Goal: Task Accomplishment & Management: Use online tool/utility

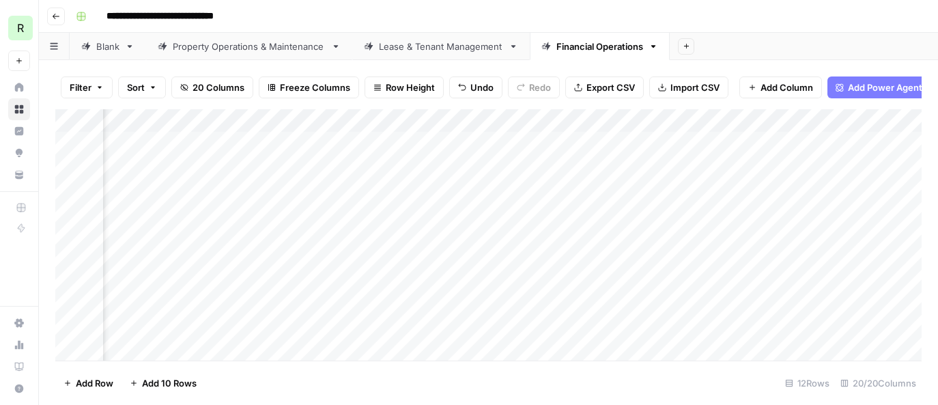
scroll to position [0, 753]
click at [639, 119] on div "Add Column" at bounding box center [488, 234] width 867 height 251
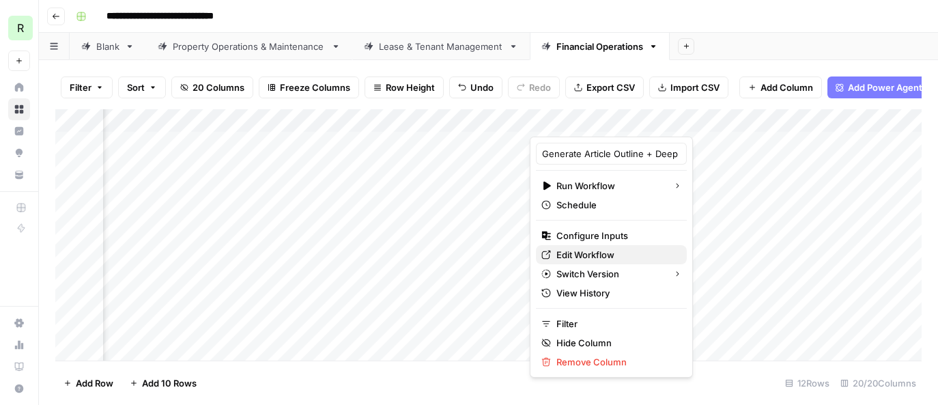
click at [592, 255] on span "Edit Workflow" at bounding box center [616, 255] width 119 height 14
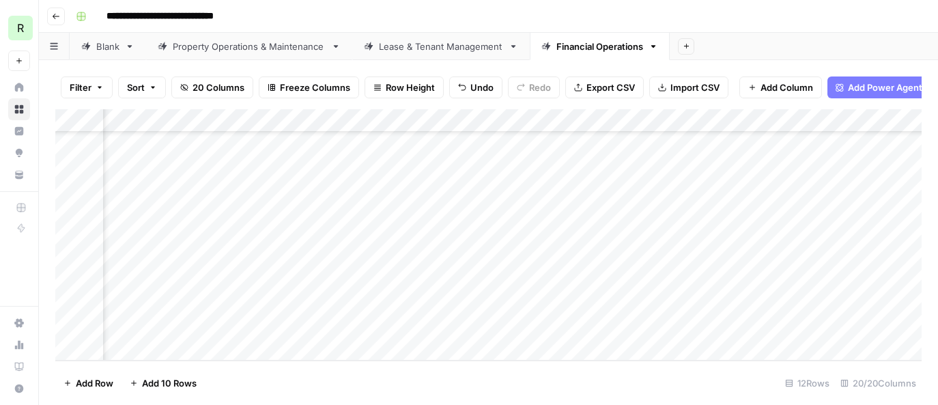
scroll to position [0, 567]
click at [199, 140] on div "Add Column" at bounding box center [488, 234] width 867 height 251
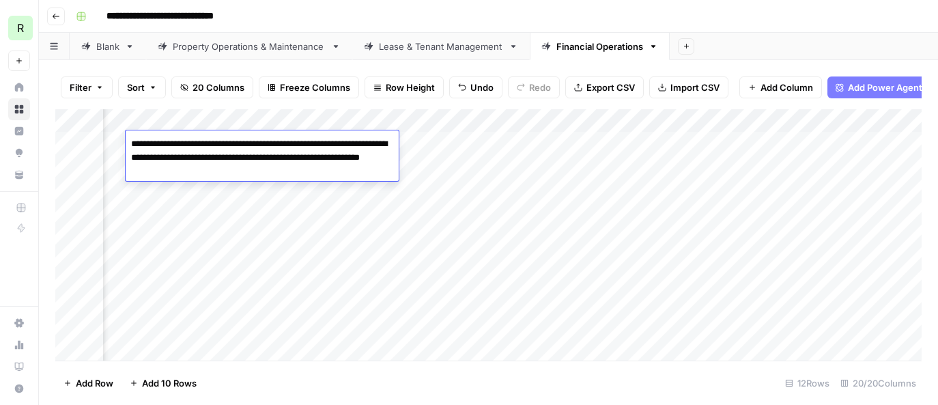
click at [199, 140] on textarea "**********" at bounding box center [262, 158] width 273 height 46
click at [249, 165] on textarea "**********" at bounding box center [262, 158] width 273 height 46
drag, startPoint x: 256, startPoint y: 172, endPoint x: 114, endPoint y: 147, distance: 144.1
click at [114, 147] on body "**********" at bounding box center [469, 202] width 938 height 405
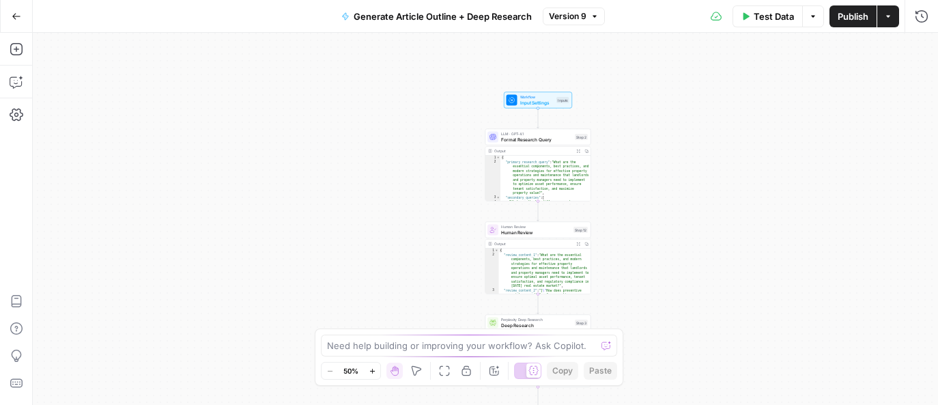
drag, startPoint x: 609, startPoint y: 147, endPoint x: 662, endPoint y: 234, distance: 100.8
click at [662, 234] on div "Workflow Input Settings Inputs LLM · GPT-4.1 Format Research Query Step 2 Outpu…" at bounding box center [485, 219] width 905 height 372
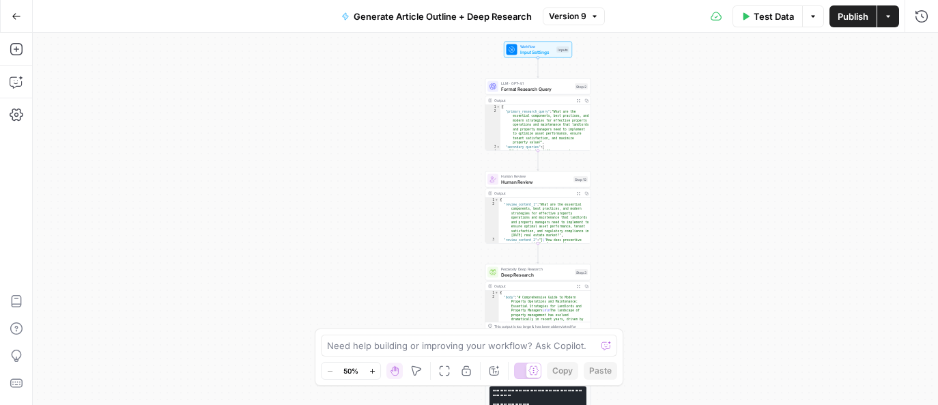
drag, startPoint x: 662, startPoint y: 234, endPoint x: 662, endPoint y: 182, distance: 51.2
click at [662, 182] on div "Workflow Input Settings Inputs LLM · GPT-4.1 Format Research Query Step 2 Outpu…" at bounding box center [485, 219] width 905 height 372
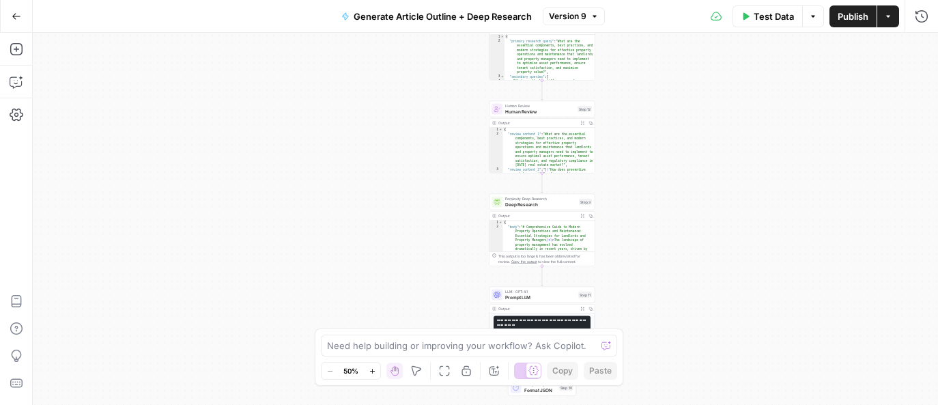
drag, startPoint x: 649, startPoint y: 194, endPoint x: 653, endPoint y: 124, distance: 70.5
click at [653, 124] on div "Workflow Input Settings Inputs LLM · GPT-4.1 Format Research Query Step 2 Outpu…" at bounding box center [485, 219] width 905 height 372
click at [544, 182] on icon "Edge from step_12 to step_3" at bounding box center [542, 183] width 2 height 20
click at [538, 182] on div "Workflow Input Settings Inputs LLM · GPT-4.1 Format Research Query Step 2 Outpu…" at bounding box center [485, 219] width 905 height 372
click at [541, 182] on icon "Edge from step_12 to step_3" at bounding box center [542, 183] width 2 height 20
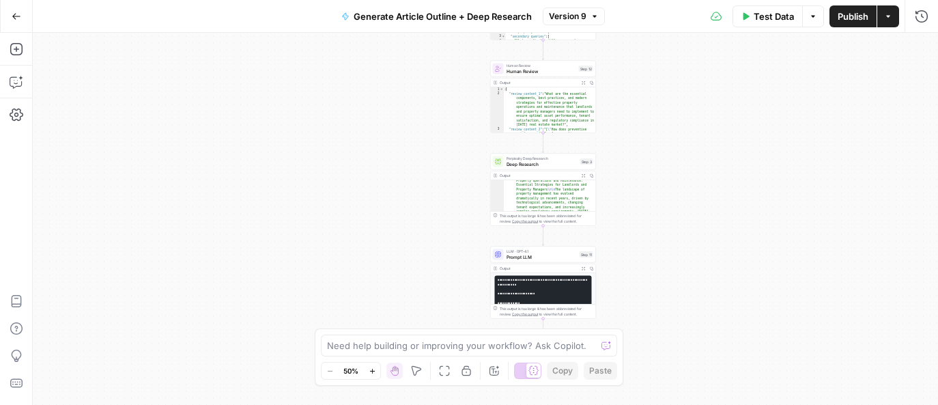
scroll to position [203, 0]
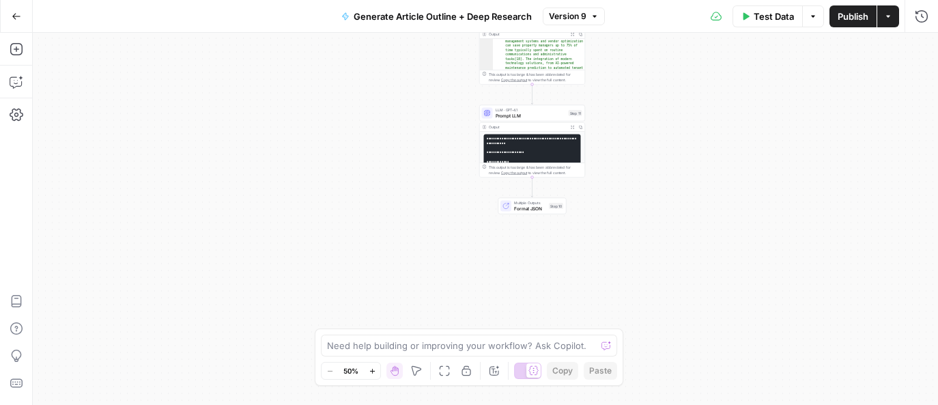
drag, startPoint x: 674, startPoint y: 242, endPoint x: 663, endPoint y: 100, distance: 141.8
click at [663, 100] on div "Workflow Input Settings Inputs LLM · GPT-4.1 Format Research Query Step 2 Outpu…" at bounding box center [485, 219] width 905 height 372
click at [16, 54] on icon "button" at bounding box center [17, 49] width 14 height 14
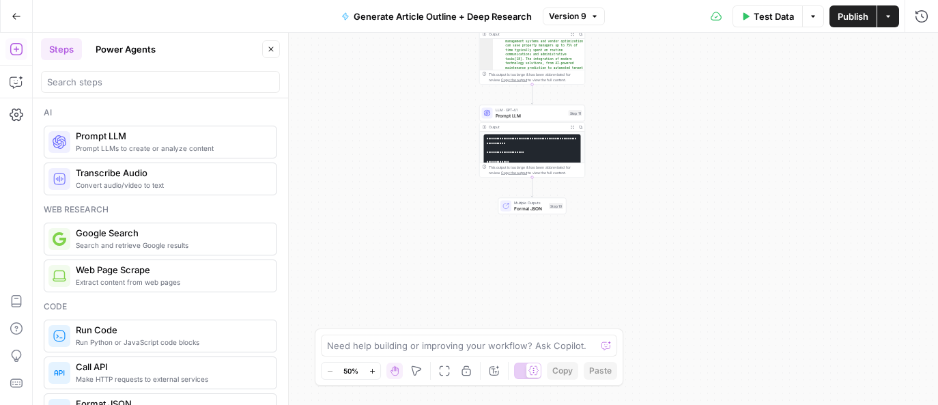
click at [139, 50] on button "Power Agents" at bounding box center [125, 49] width 76 height 22
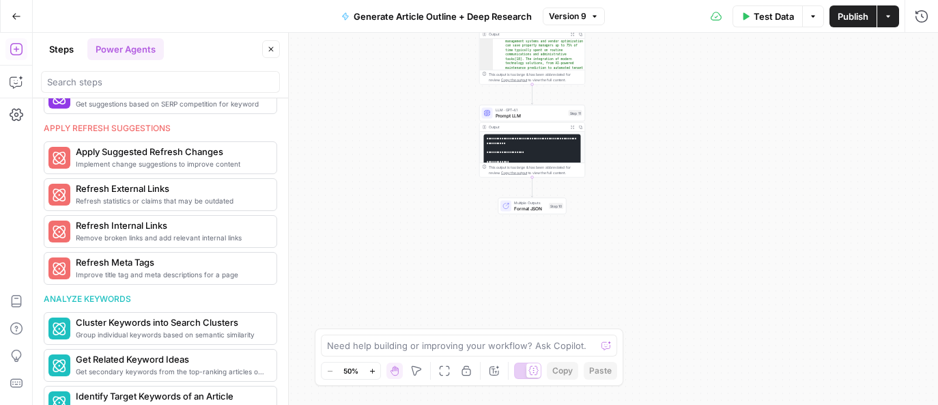
scroll to position [786, 0]
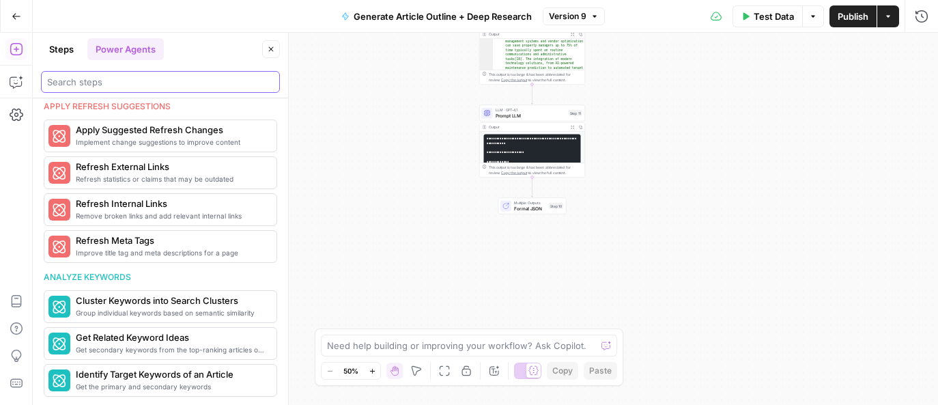
click at [98, 81] on input "search" at bounding box center [160, 82] width 227 height 14
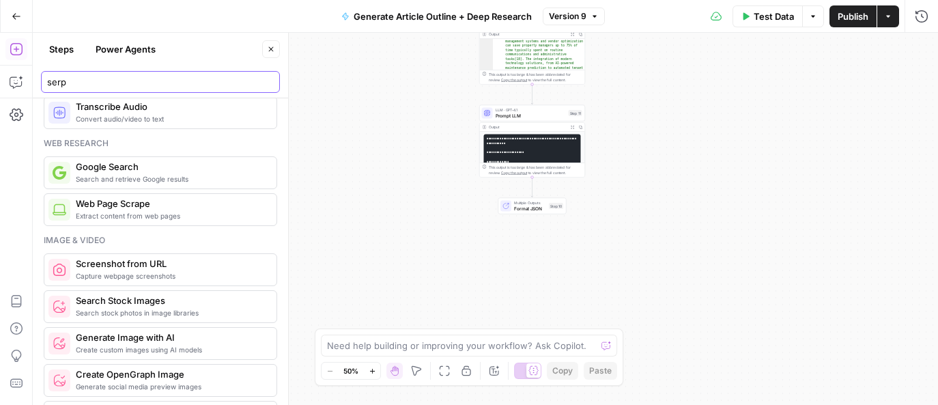
scroll to position [0, 0]
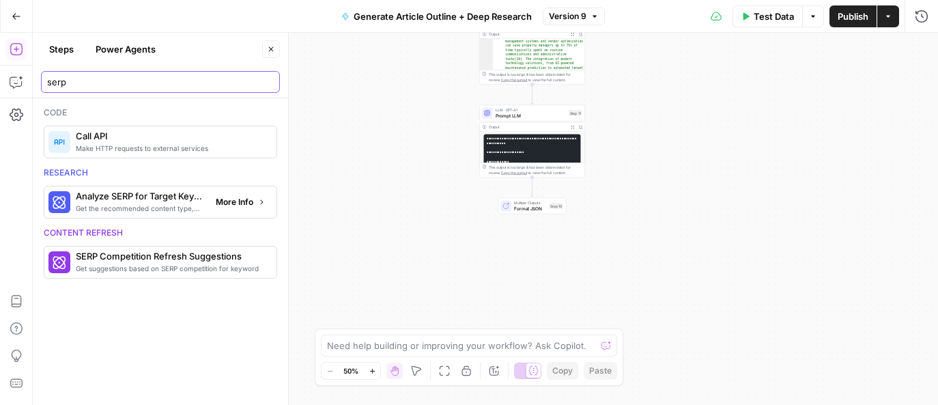
type input "serp"
click at [131, 203] on span "Get the recommended content type, compare SERP headers, and analyze SERP patter…" at bounding box center [140, 208] width 129 height 11
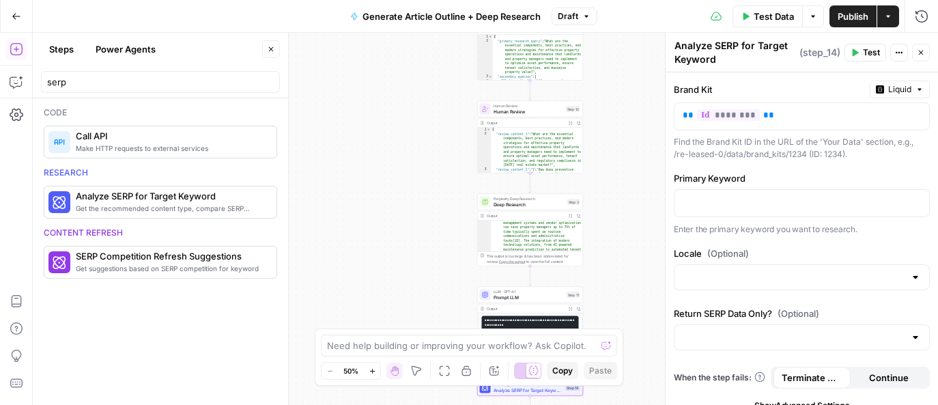
drag, startPoint x: 623, startPoint y: 137, endPoint x: 618, endPoint y: 319, distance: 182.4
click at [619, 319] on div "Workflow Input Settings Inputs LLM · GPT-4.1 Format Research Query Step 2 Outpu…" at bounding box center [485, 219] width 905 height 372
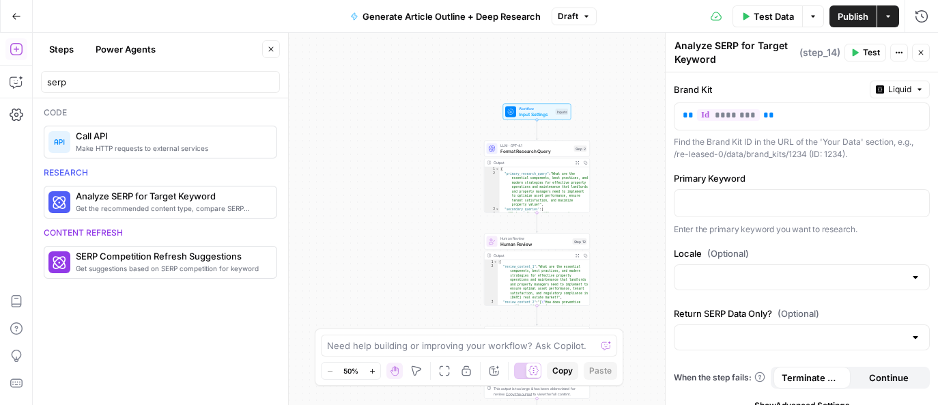
drag, startPoint x: 606, startPoint y: 109, endPoint x: 615, endPoint y: 241, distance: 132.1
click at [615, 241] on div "Workflow Input Settings Inputs LLM · GPT-4.1 Format Research Query Step 2 Outpu…" at bounding box center [485, 219] width 905 height 372
click at [540, 111] on span "Input Settings" at bounding box center [536, 114] width 34 height 7
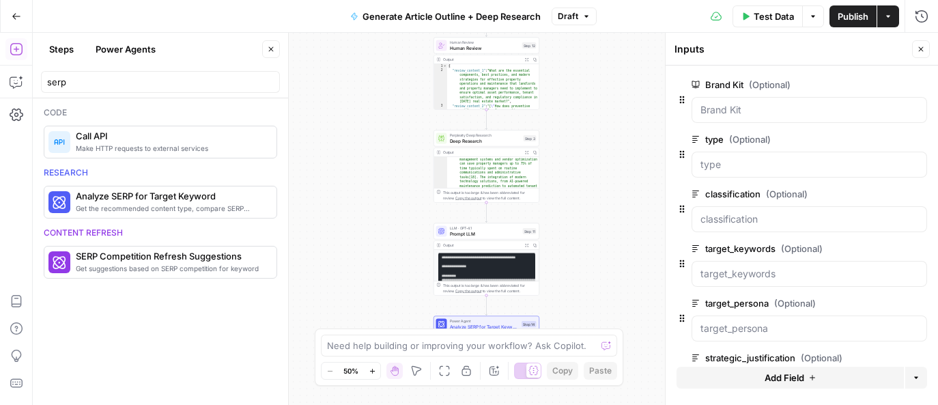
drag, startPoint x: 625, startPoint y: 266, endPoint x: 576, endPoint y: 48, distance: 223.3
click at [576, 48] on div "Workflow Input Settings Inputs LLM · GPT-4.1 Format Research Query Step 2 Outpu…" at bounding box center [485, 219] width 905 height 372
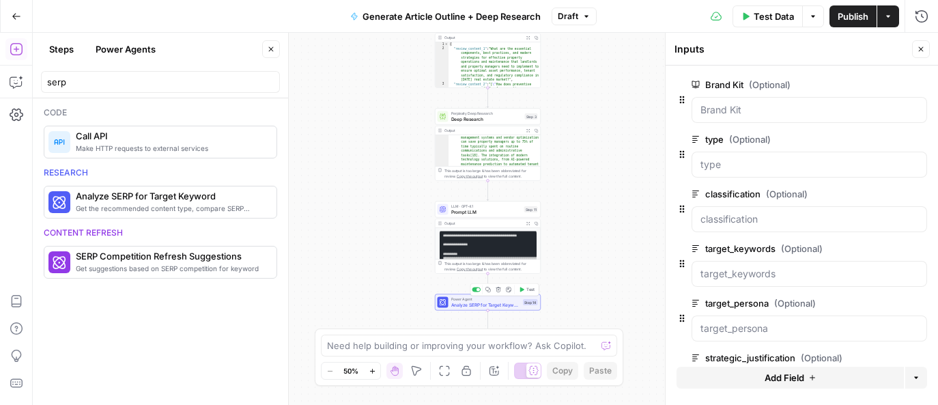
click at [509, 307] on span "Analyze SERP for Target Keyword" at bounding box center [486, 304] width 70 height 7
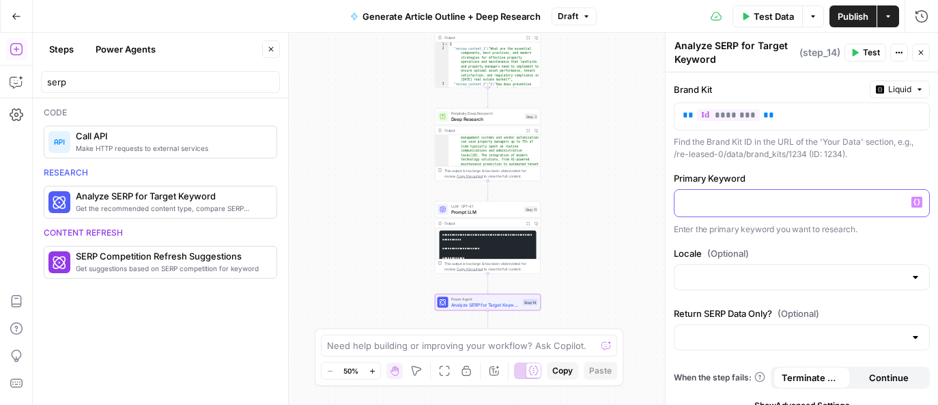
click at [701, 192] on div at bounding box center [802, 203] width 255 height 27
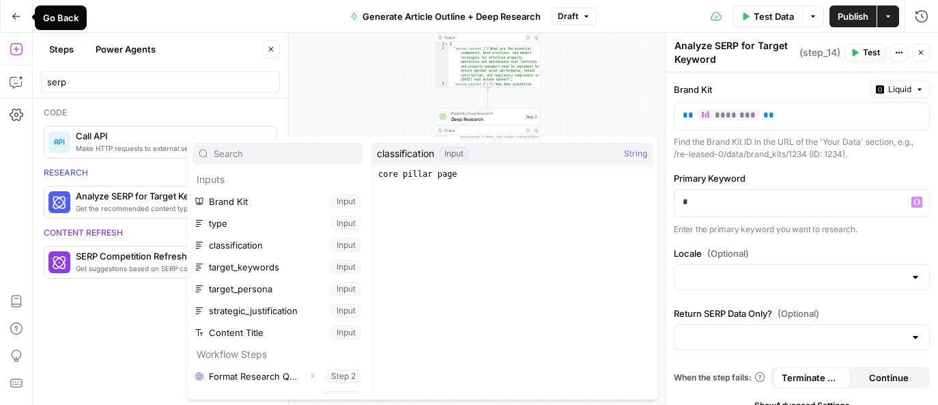
click at [10, 12] on button "Go Back" at bounding box center [16, 16] width 25 height 25
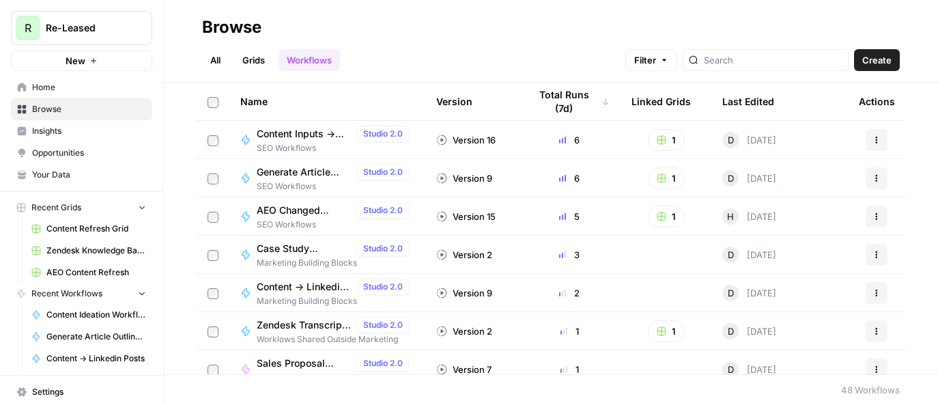
click at [97, 58] on button "New" at bounding box center [81, 61] width 141 height 20
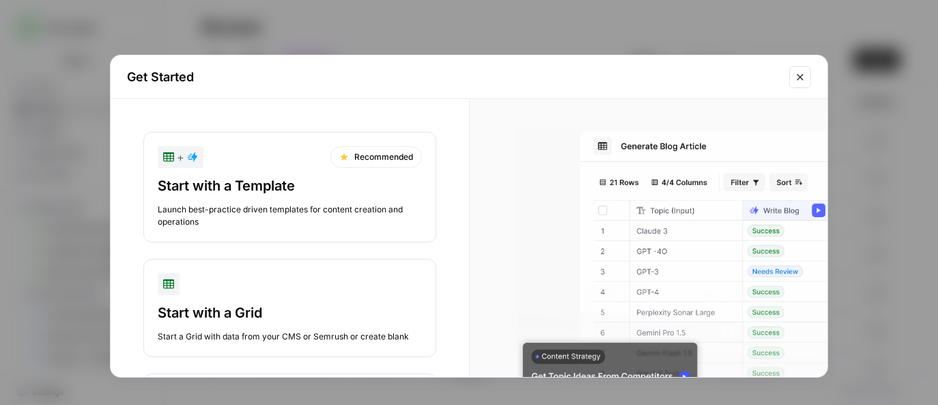
scroll to position [128, 0]
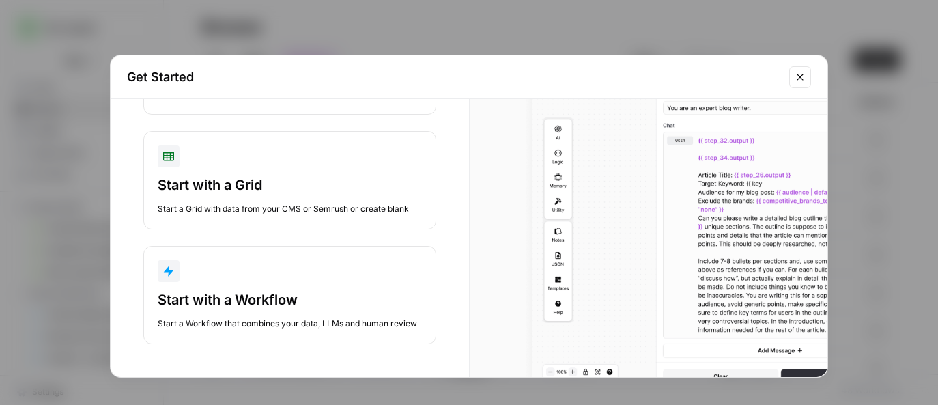
click at [262, 296] on div "Start with a Workflow" at bounding box center [290, 299] width 264 height 19
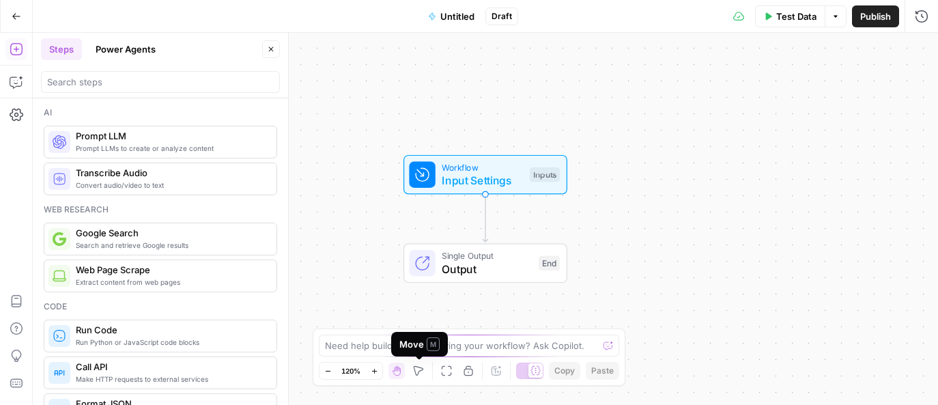
click at [408, 348] on div "Move M" at bounding box center [419, 344] width 40 height 14
click at [337, 347] on textarea at bounding box center [461, 346] width 273 height 14
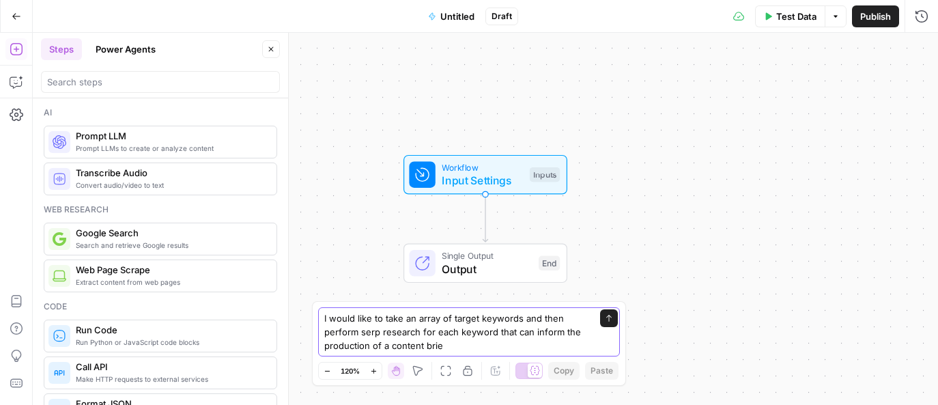
type textarea "I would like to take an array of target keywords and then perform serp research…"
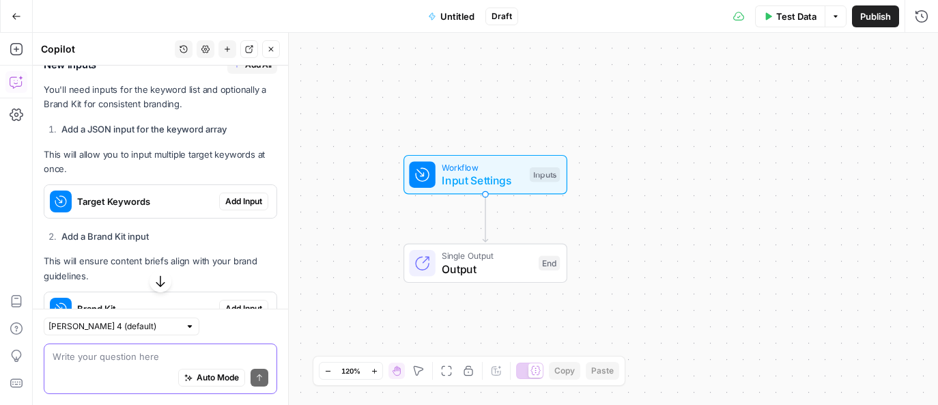
scroll to position [412, 0]
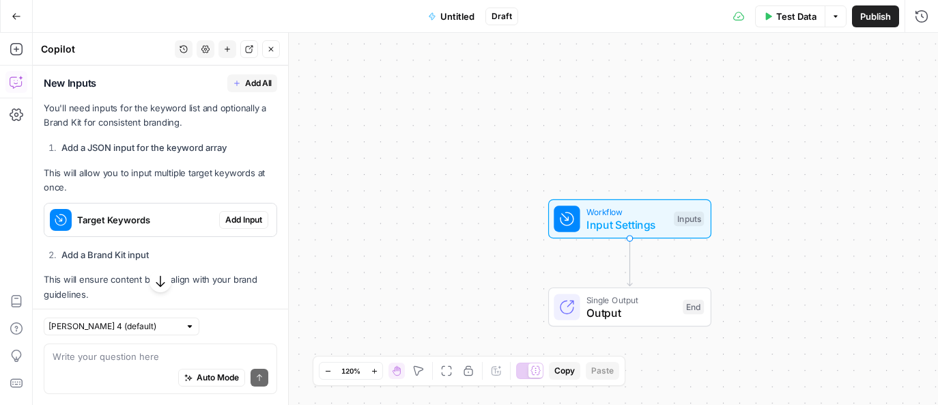
click at [251, 216] on span "Add Input" at bounding box center [243, 220] width 37 height 12
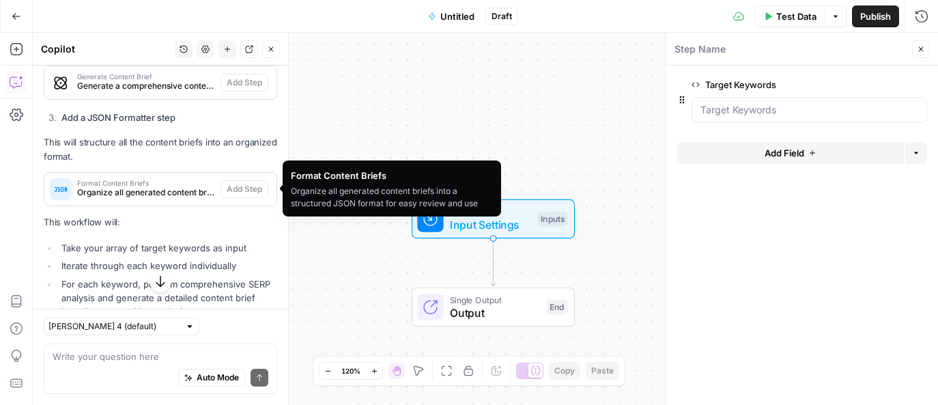
scroll to position [948, 0]
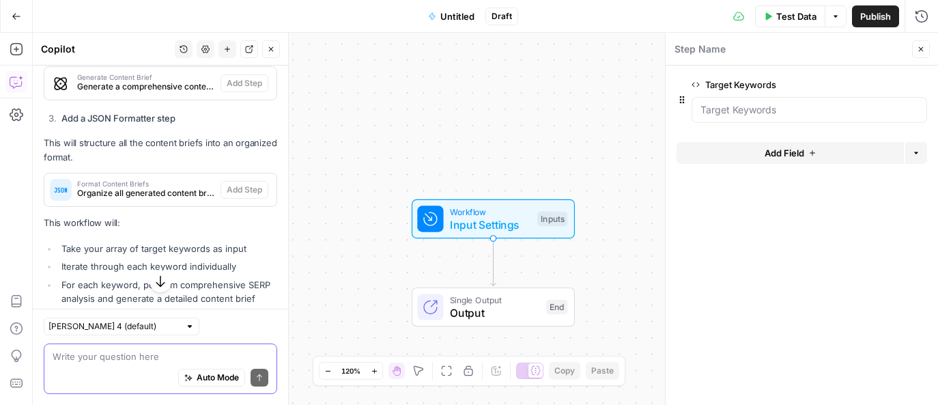
click at [153, 358] on textarea at bounding box center [161, 357] width 216 height 14
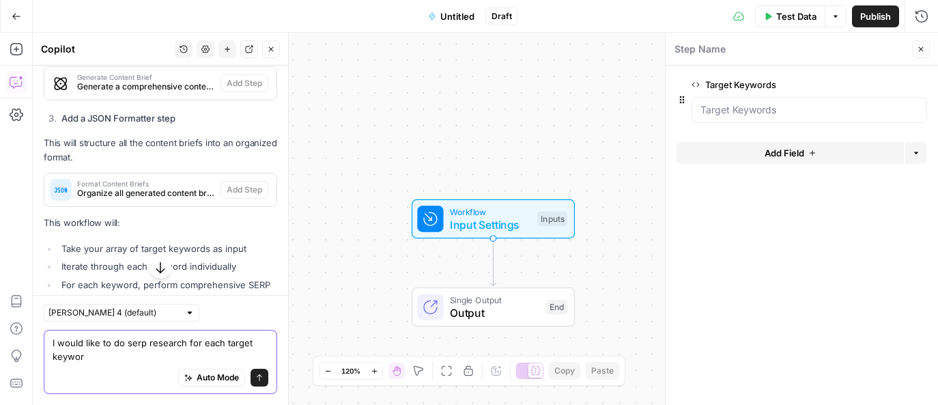
type textarea "I would like to do serp research for each target keyword"
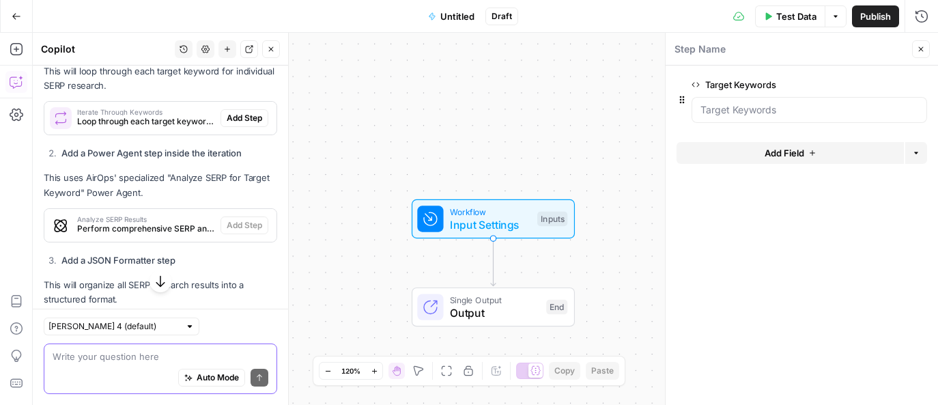
scroll to position [1796, 0]
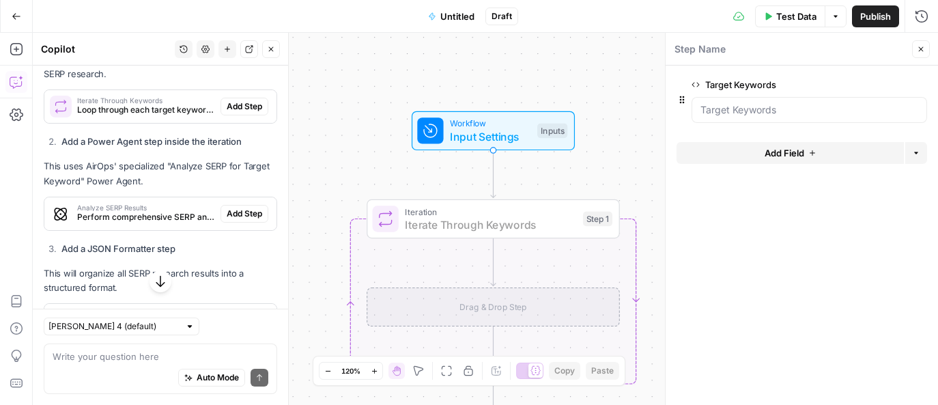
click at [235, 106] on span "Add Step" at bounding box center [245, 106] width 36 height 12
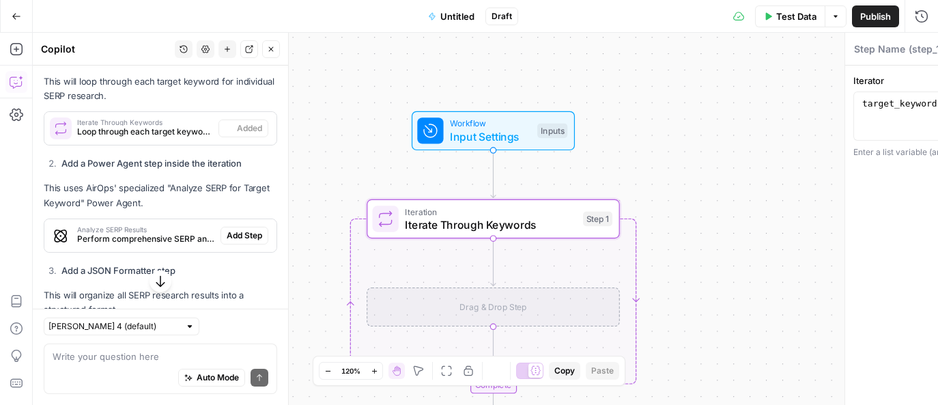
type textarea "Iterate Through Keywords"
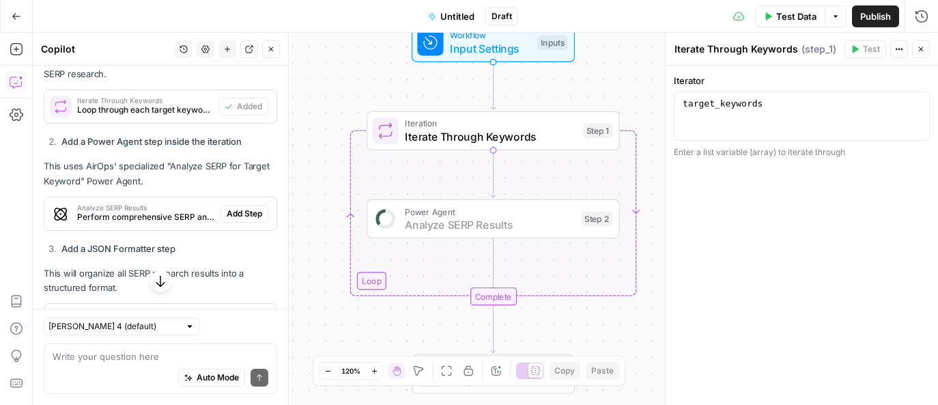
click at [245, 212] on span "Add Step" at bounding box center [245, 214] width 36 height 12
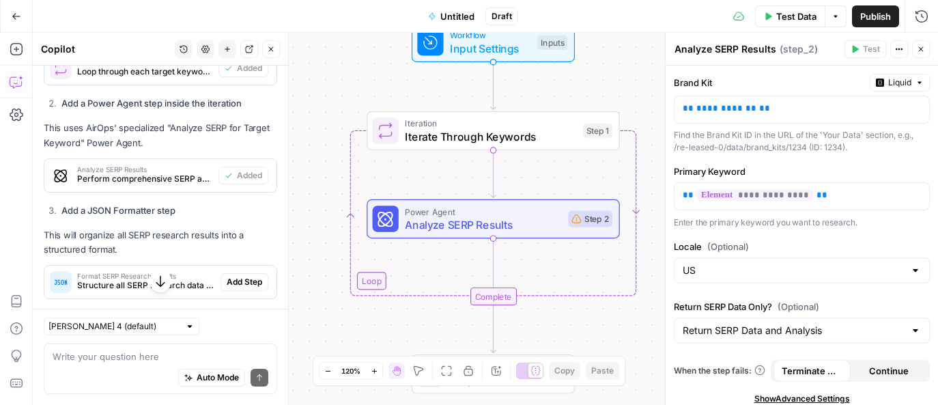
scroll to position [1895, 0]
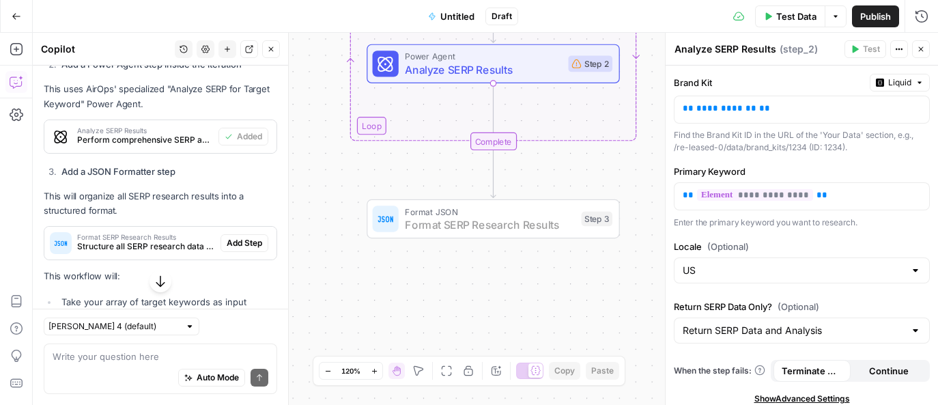
click at [253, 244] on span "Add Step" at bounding box center [245, 243] width 36 height 12
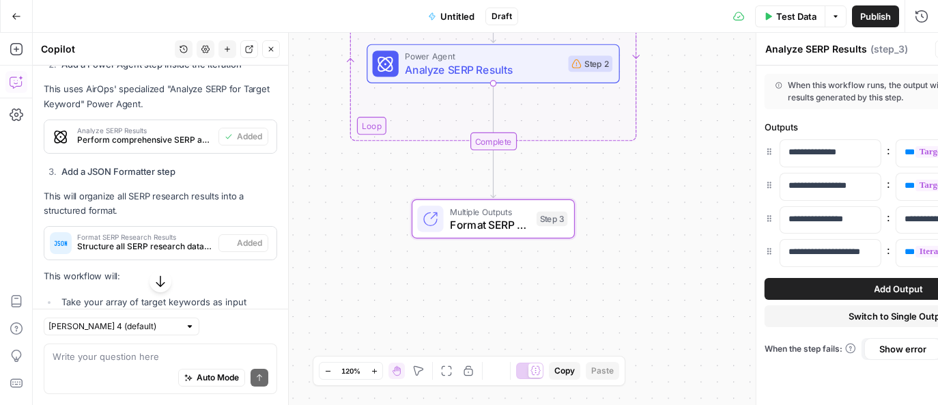
type textarea "Format SERP Research Results"
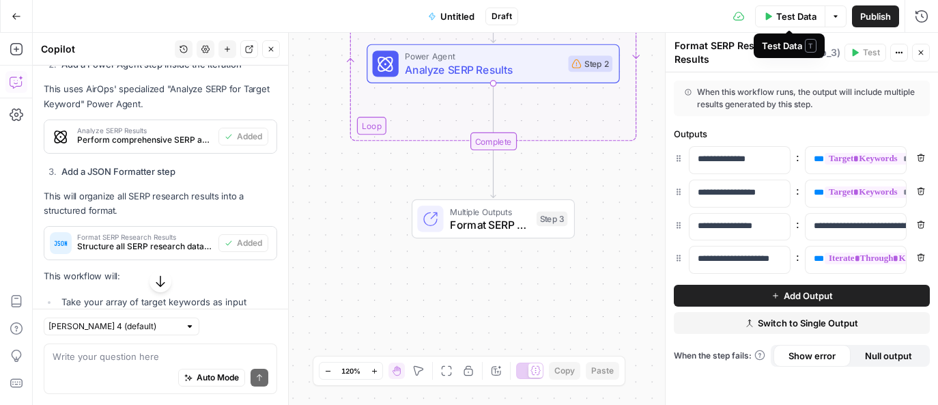
click at [794, 14] on span "Test Data" at bounding box center [796, 17] width 40 height 14
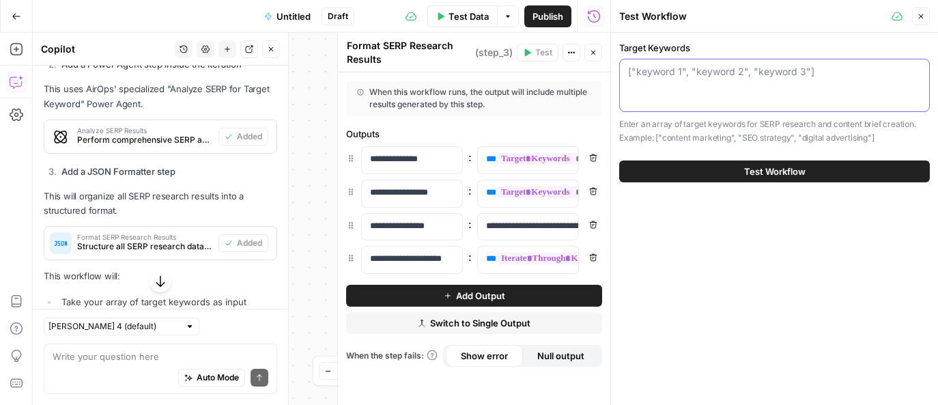
click at [659, 78] on textarea "Target Keywords" at bounding box center [774, 72] width 293 height 14
paste textarea "["financial management software","property management accounting software","fin…"
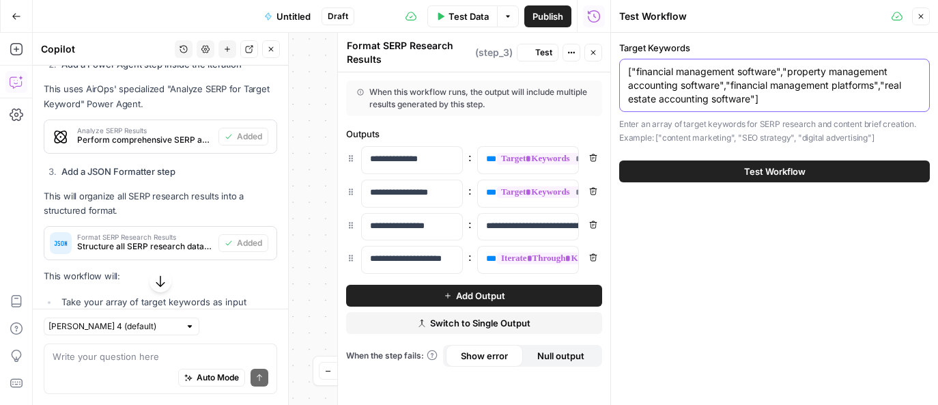
type textarea "["financial management software","property management accounting software","fin…"
click at [681, 169] on button "Test Workflow" at bounding box center [774, 171] width 311 height 22
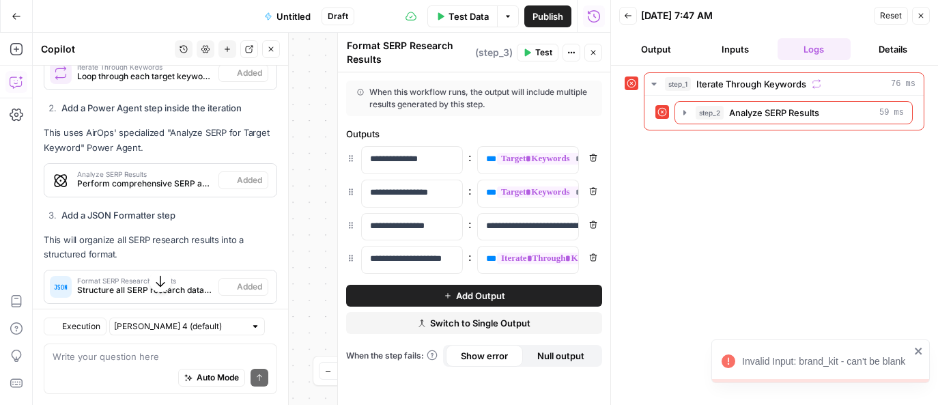
scroll to position [1895, 0]
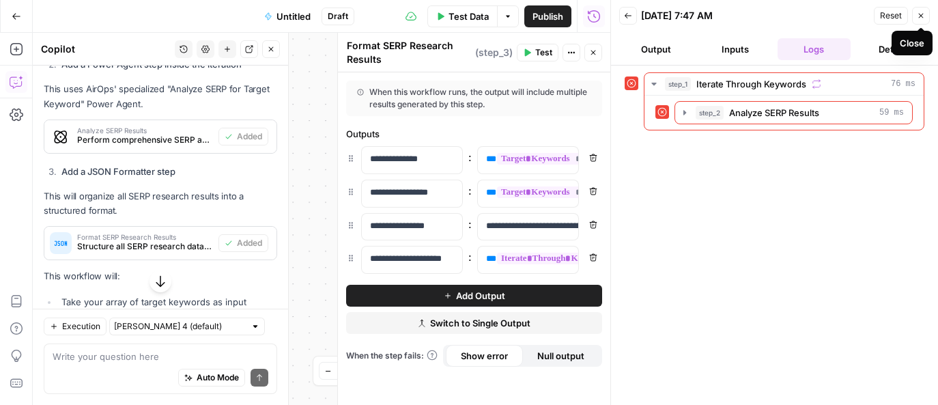
click at [919, 16] on icon "button" at bounding box center [921, 16] width 8 height 8
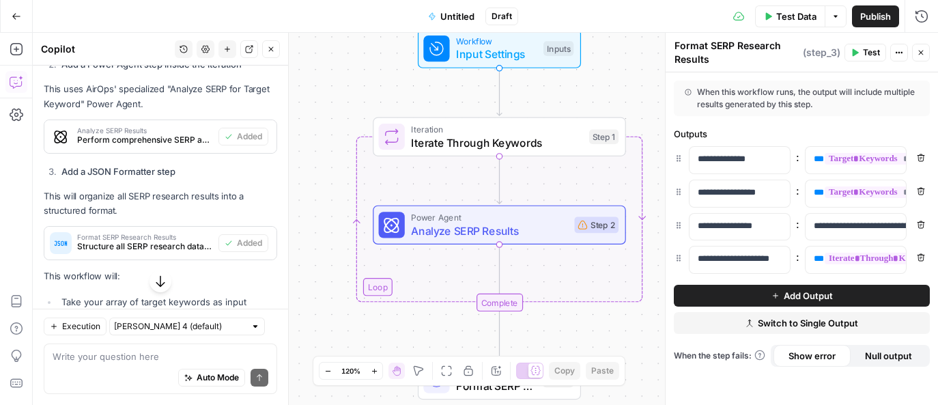
drag, startPoint x: 591, startPoint y: 178, endPoint x: 593, endPoint y: 340, distance: 162.5
click at [593, 340] on div "Workflow Input Settings Inputs Loop Iteration Iterate Through Keywords Step 1 P…" at bounding box center [485, 219] width 905 height 372
click at [478, 57] on span "Input Settings" at bounding box center [493, 56] width 81 height 16
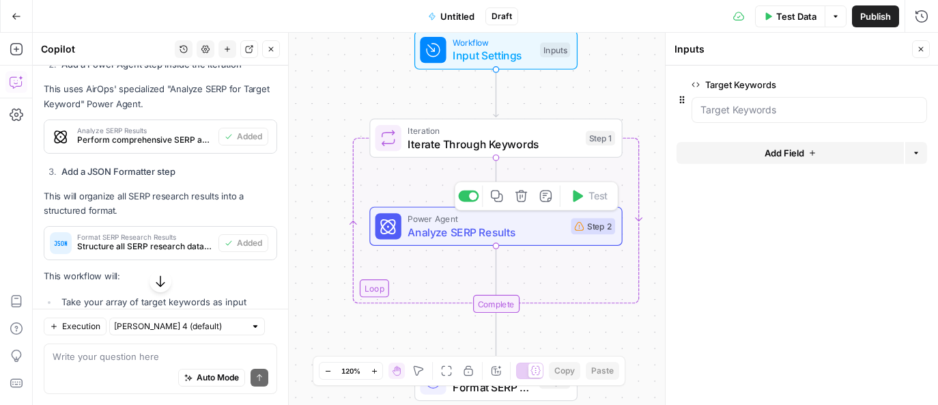
click at [467, 224] on span "Analyze SERP Results" at bounding box center [486, 232] width 157 height 16
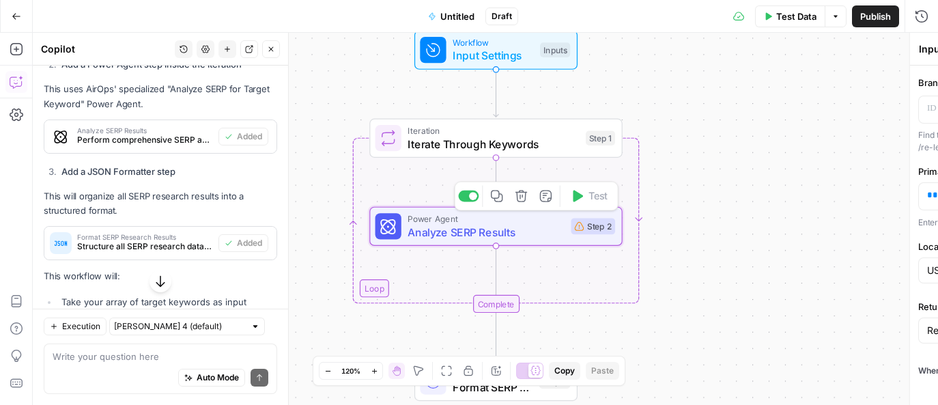
type textarea "Analyze SERP Results"
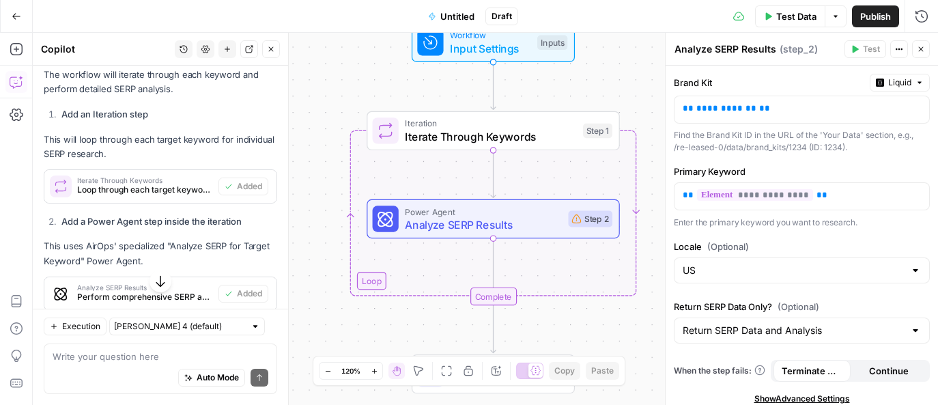
scroll to position [1648, 0]
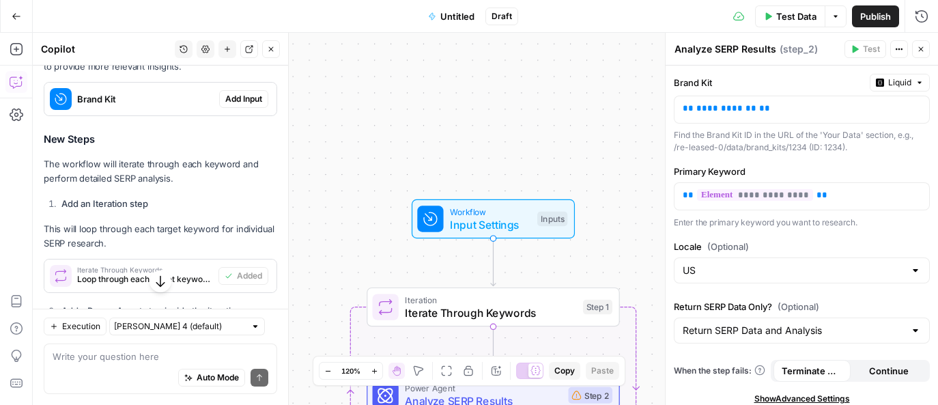
click at [257, 98] on span "Add Input" at bounding box center [243, 99] width 37 height 12
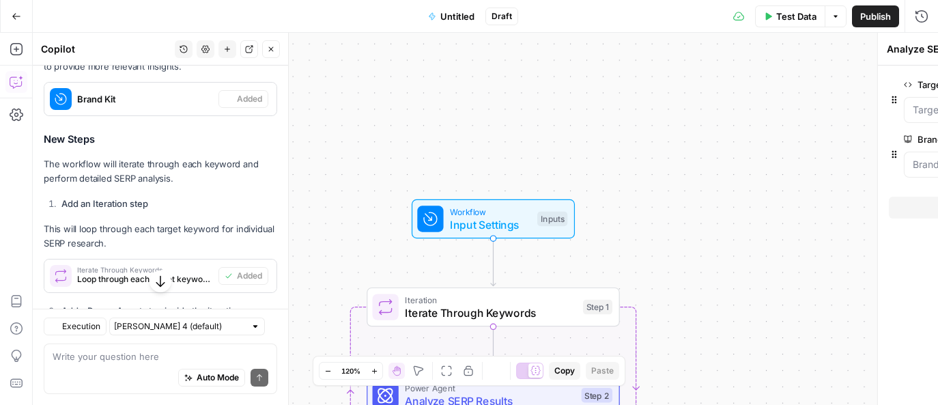
type textarea "Inputs"
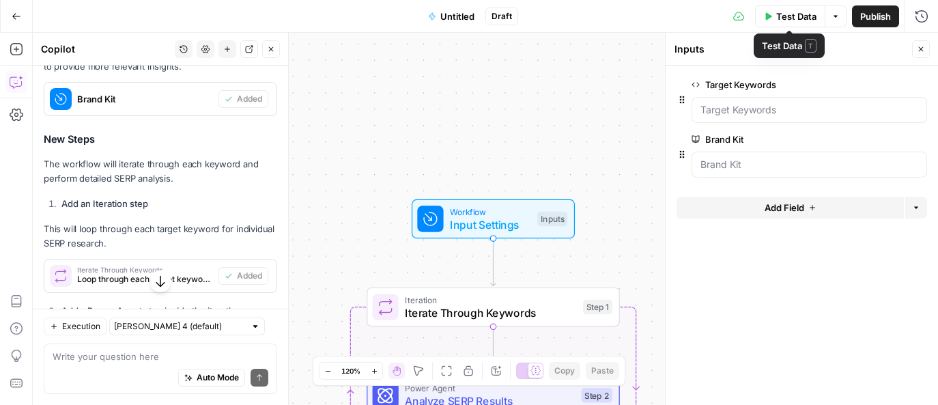
click at [787, 11] on span "Test Data" at bounding box center [796, 17] width 40 height 14
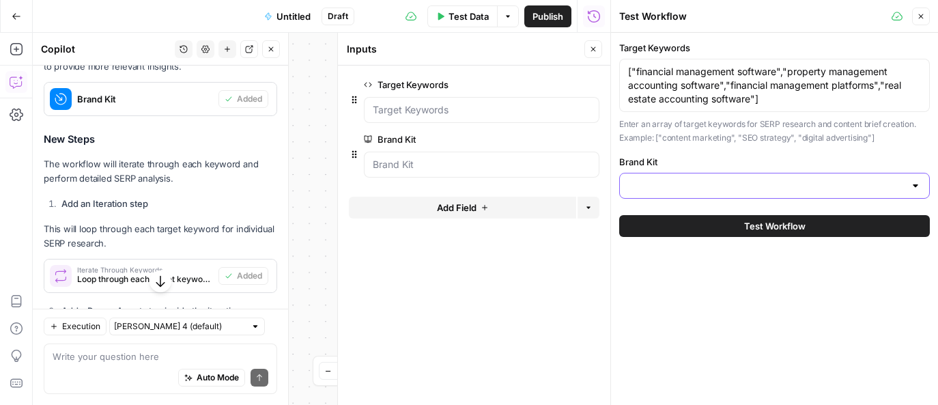
click at [699, 188] on input "Brand Kit" at bounding box center [766, 186] width 277 height 14
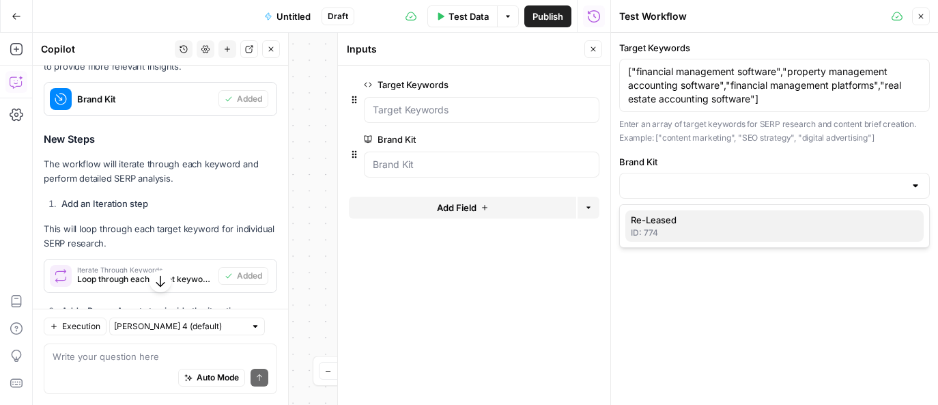
click at [668, 223] on span "Re-Leased" at bounding box center [772, 220] width 282 height 14
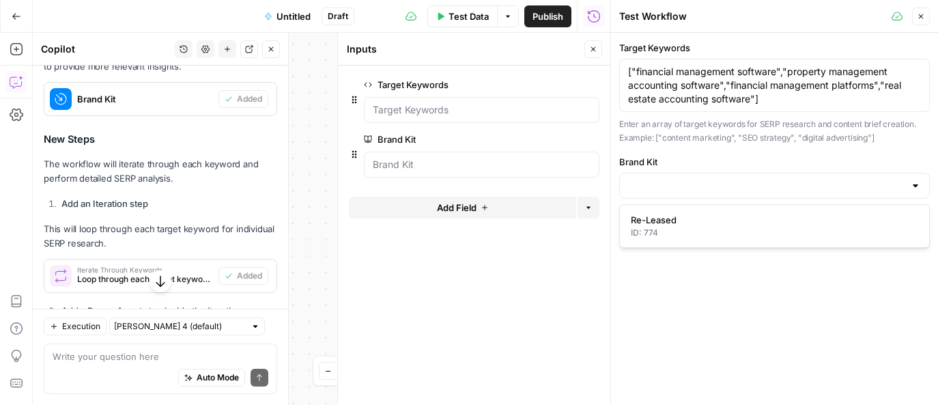
type input "Re-Leased"
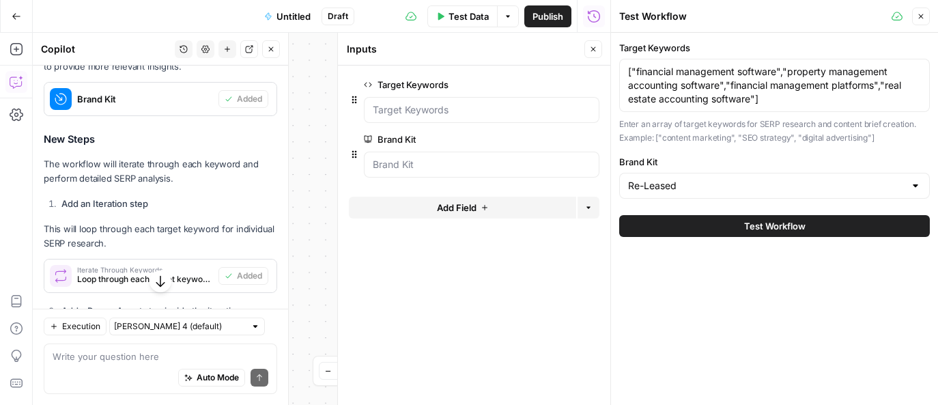
click at [660, 233] on button "Test Workflow" at bounding box center [774, 226] width 311 height 22
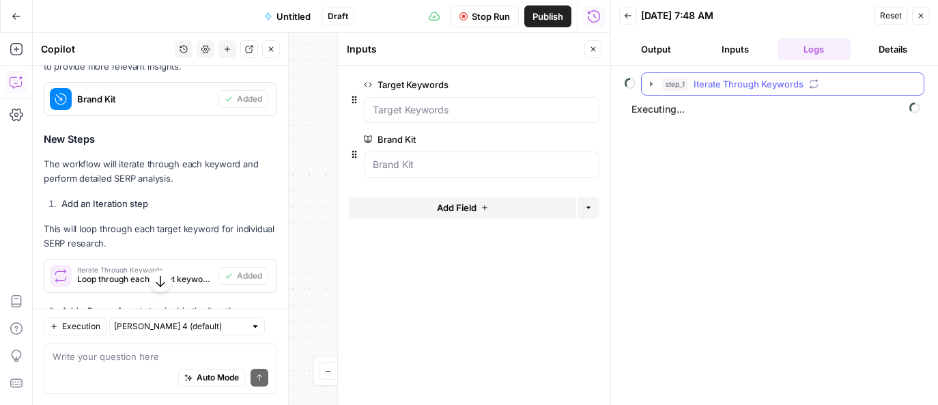
click at [647, 85] on icon "button" at bounding box center [651, 84] width 11 height 11
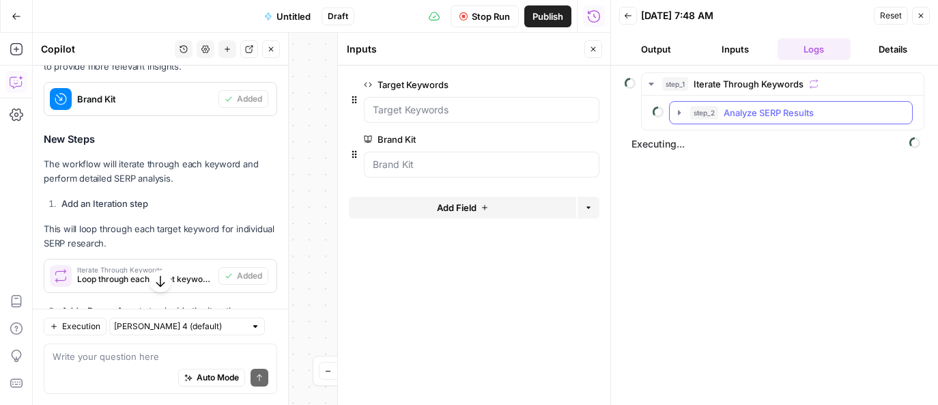
click at [678, 111] on icon "button" at bounding box center [679, 112] width 3 height 5
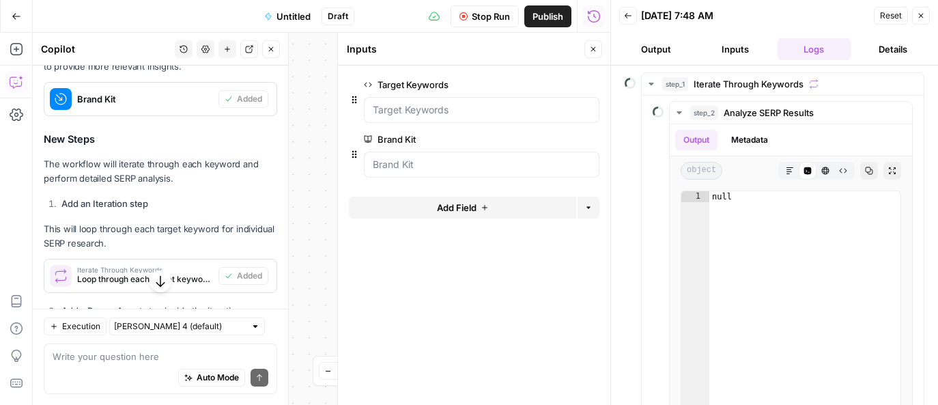
click at [918, 17] on icon "button" at bounding box center [921, 16] width 8 height 8
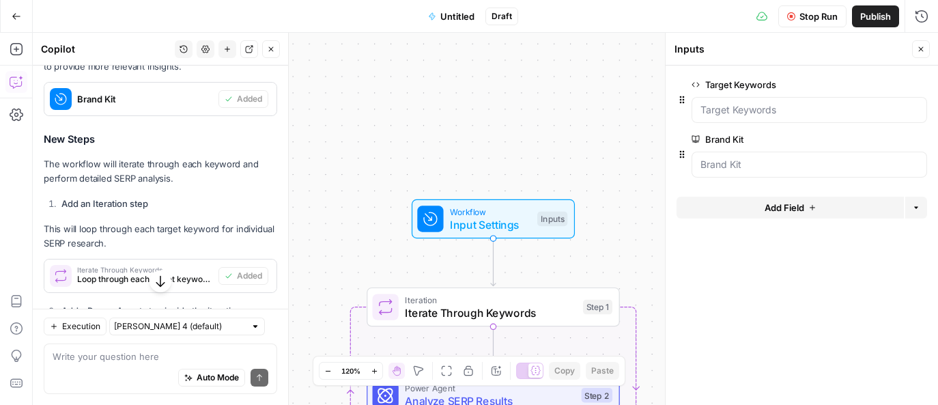
click at [813, 16] on span "Stop Run" at bounding box center [819, 17] width 38 height 14
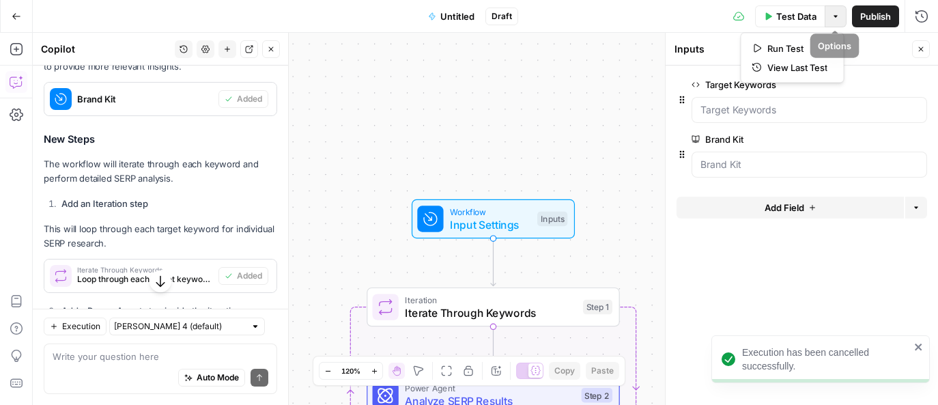
click at [828, 18] on button "Options" at bounding box center [836, 16] width 22 height 22
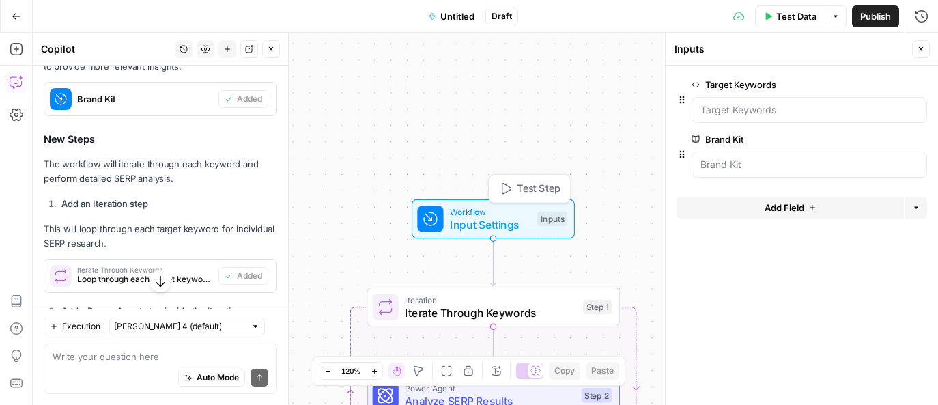
click at [513, 218] on span "Input Settings" at bounding box center [490, 224] width 81 height 16
click at [516, 189] on button "Test Step" at bounding box center [529, 188] width 74 height 21
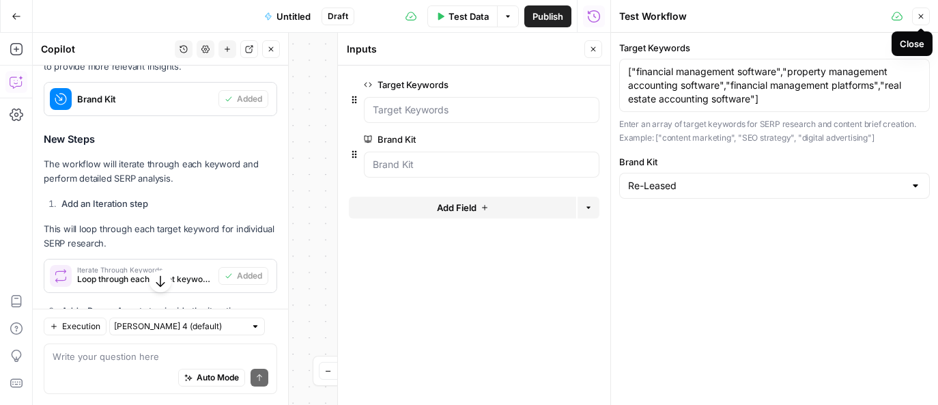
click at [918, 19] on icon "button" at bounding box center [921, 16] width 8 height 8
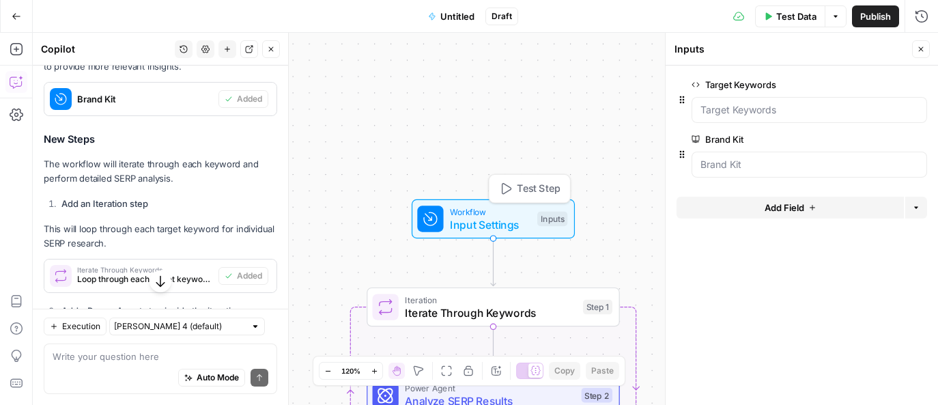
click at [513, 189] on button "Test Step" at bounding box center [529, 188] width 74 height 21
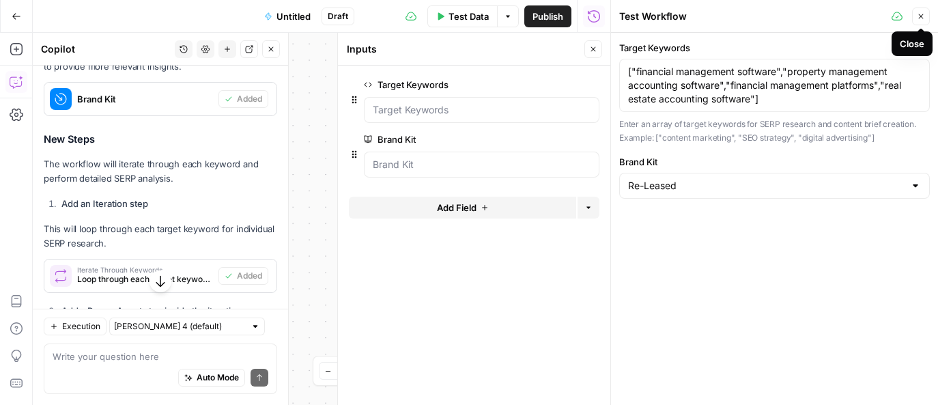
click at [920, 17] on icon "button" at bounding box center [921, 16] width 8 height 8
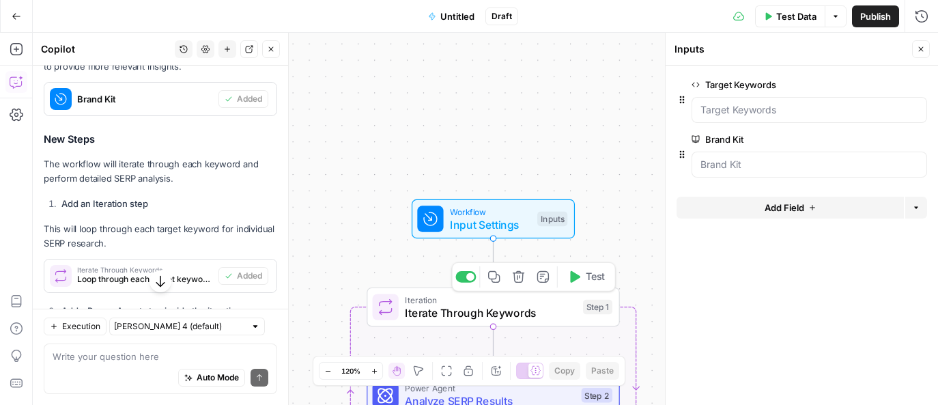
click at [502, 304] on span "Iteration" at bounding box center [490, 299] width 171 height 13
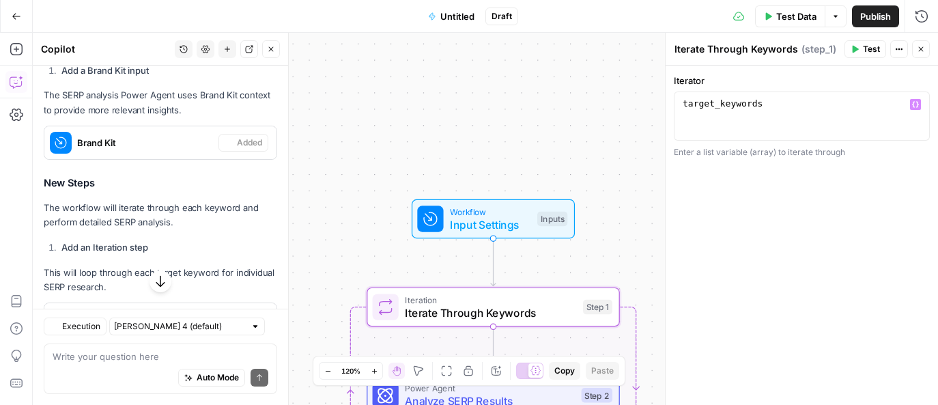
scroll to position [1648, 0]
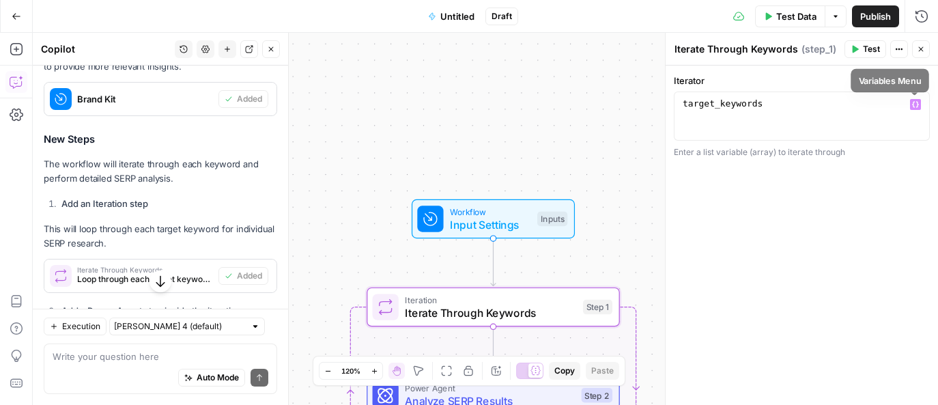
click at [917, 104] on icon "button" at bounding box center [915, 105] width 7 height 6
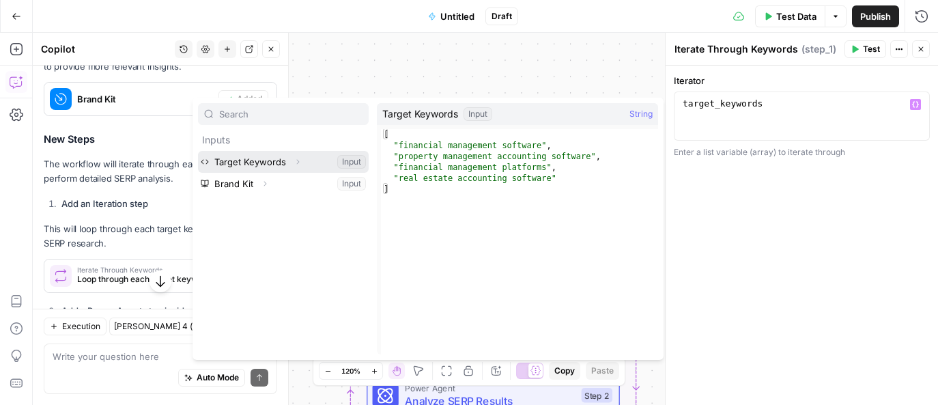
click at [277, 155] on button "Select variable Target Keywords" at bounding box center [283, 162] width 171 height 22
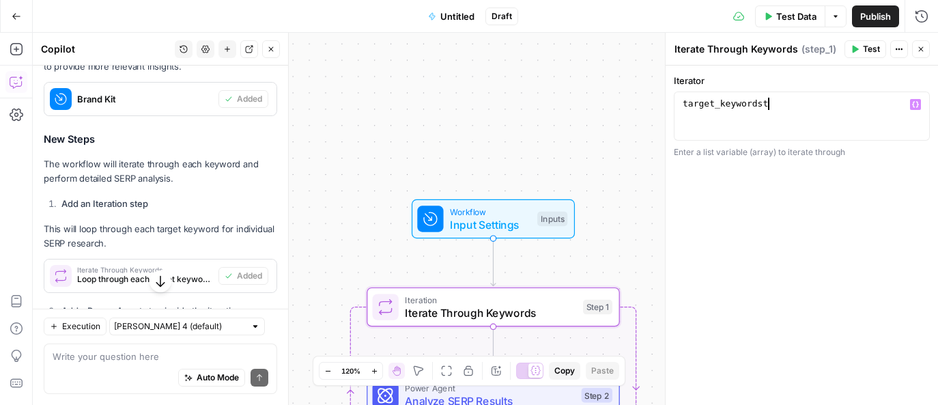
type textarea "**********"
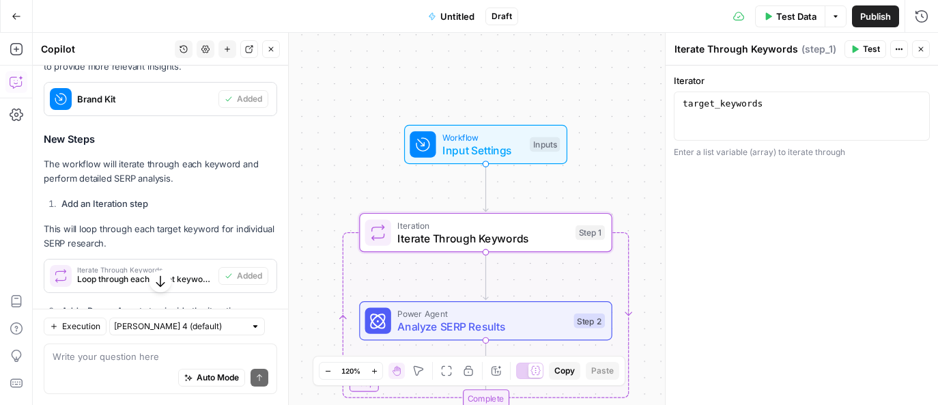
drag, startPoint x: 602, startPoint y: 221, endPoint x: 588, endPoint y: 139, distance: 83.1
click at [589, 137] on div "Workflow Input Settings Inputs" at bounding box center [485, 144] width 253 height 39
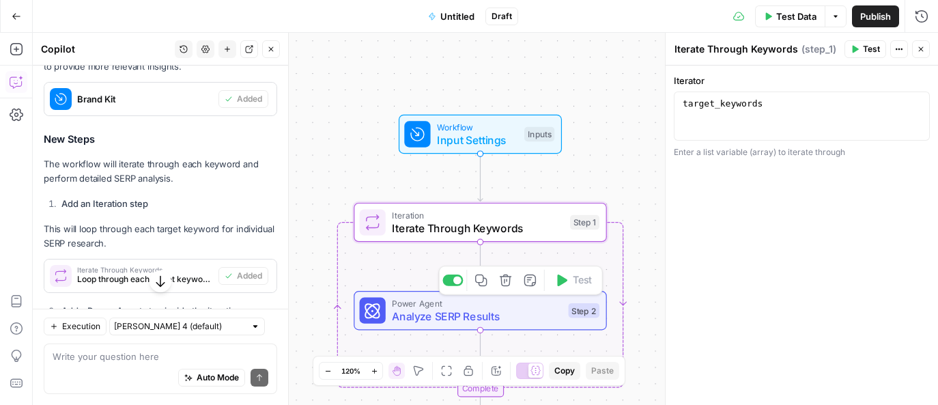
click at [479, 319] on span "Analyze SERP Results" at bounding box center [477, 316] width 170 height 16
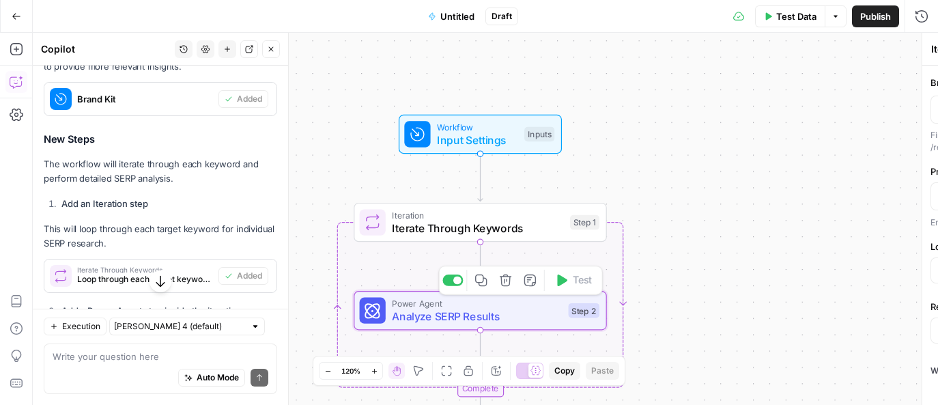
type textarea "Analyze SERP Results"
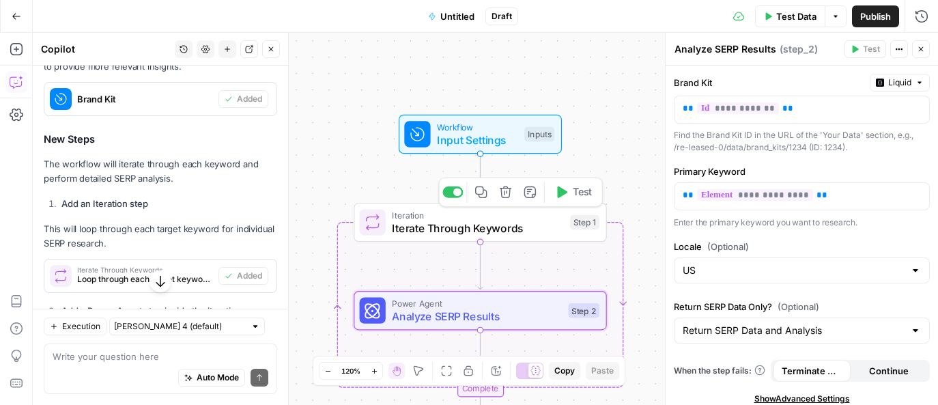
click at [566, 192] on icon "button" at bounding box center [562, 192] width 10 height 12
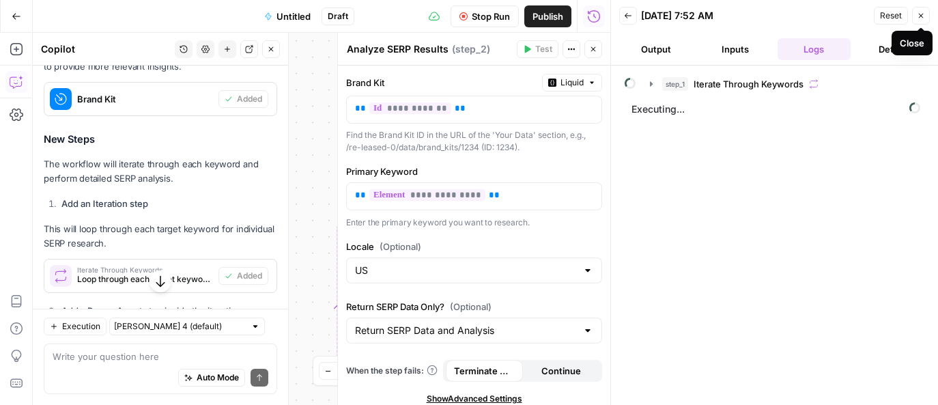
click at [925, 16] on icon "button" at bounding box center [921, 16] width 8 height 8
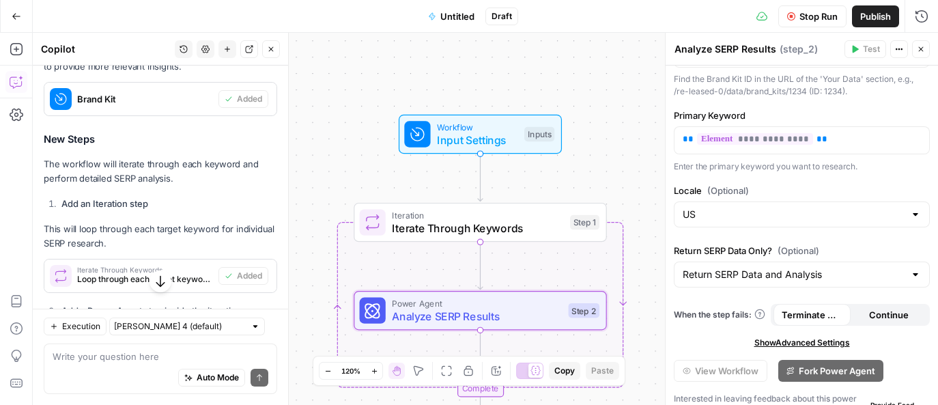
scroll to position [76, 0]
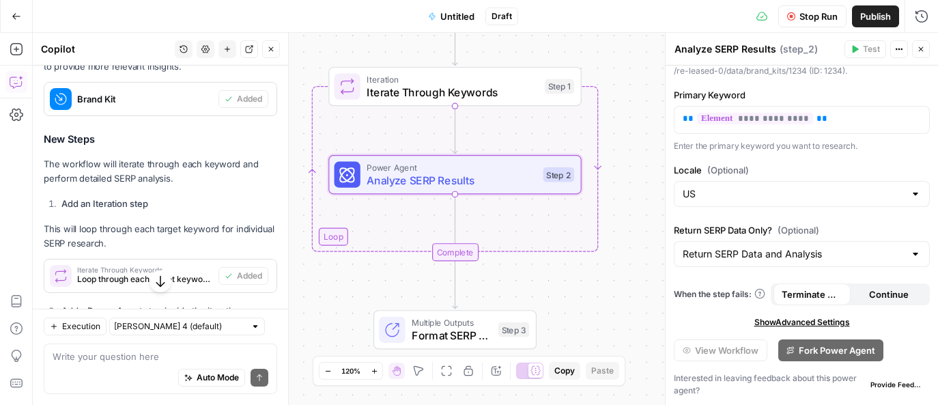
drag, startPoint x: 618, startPoint y: 188, endPoint x: 593, endPoint y: 52, distance: 138.1
click at [593, 52] on div "Workflow Input Settings Inputs Loop Iteration Iterate Through Keywords Step 1 P…" at bounding box center [485, 219] width 905 height 372
click at [926, 51] on button "Close" at bounding box center [921, 49] width 18 height 18
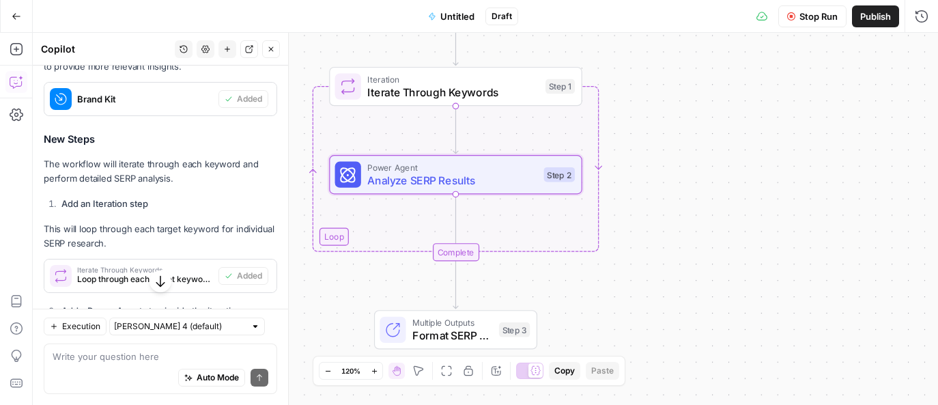
click at [925, 28] on div "Stop Run Publish Run History" at bounding box center [728, 16] width 420 height 32
click at [920, 14] on icon "button" at bounding box center [922, 17] width 14 height 14
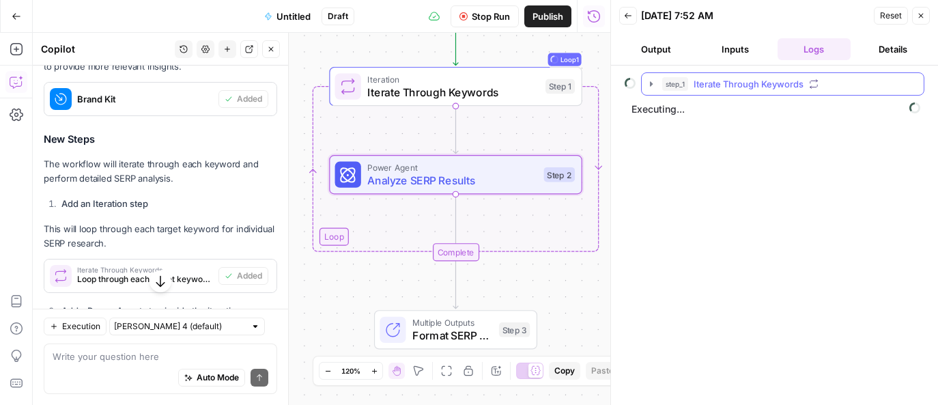
click at [647, 82] on icon "button" at bounding box center [651, 84] width 11 height 11
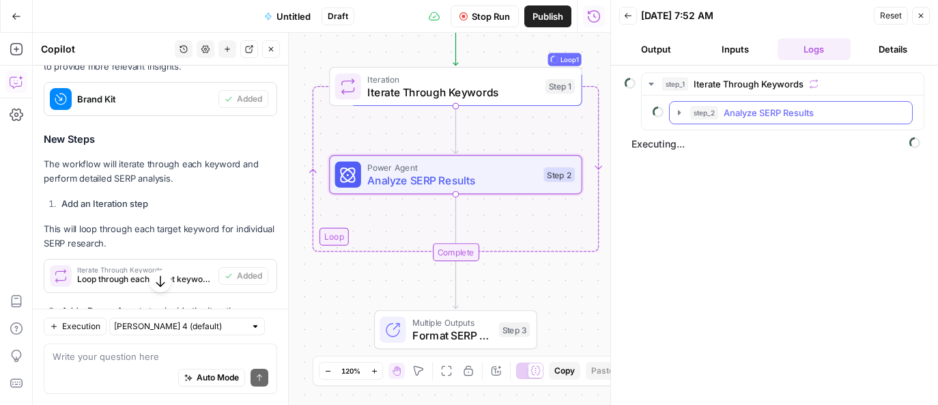
click at [675, 111] on icon "button" at bounding box center [679, 112] width 11 height 11
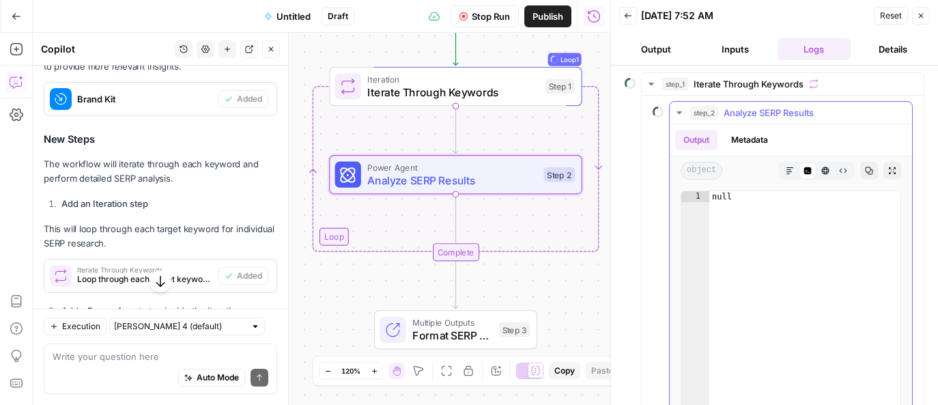
click at [746, 137] on button "Metadata" at bounding box center [749, 140] width 53 height 20
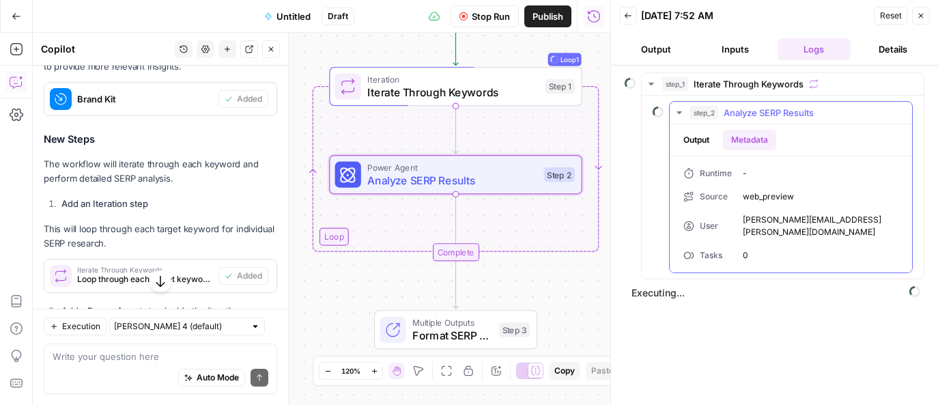
click at [688, 135] on button "Output" at bounding box center [696, 140] width 42 height 20
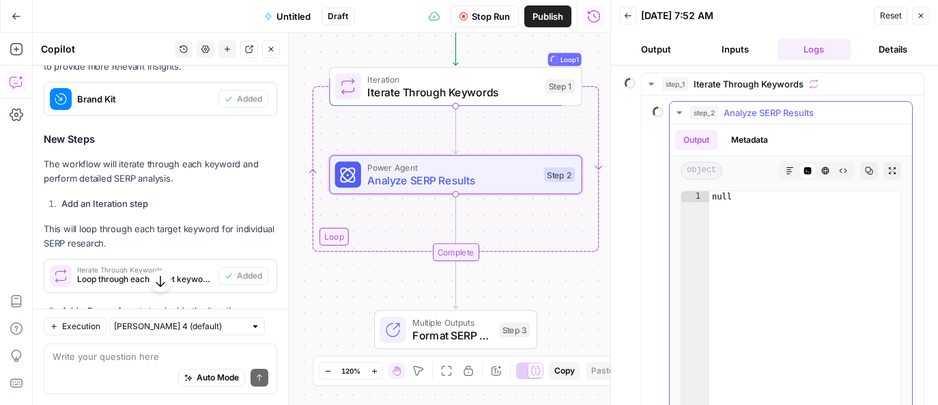
click at [787, 171] on icon "button" at bounding box center [790, 170] width 7 height 7
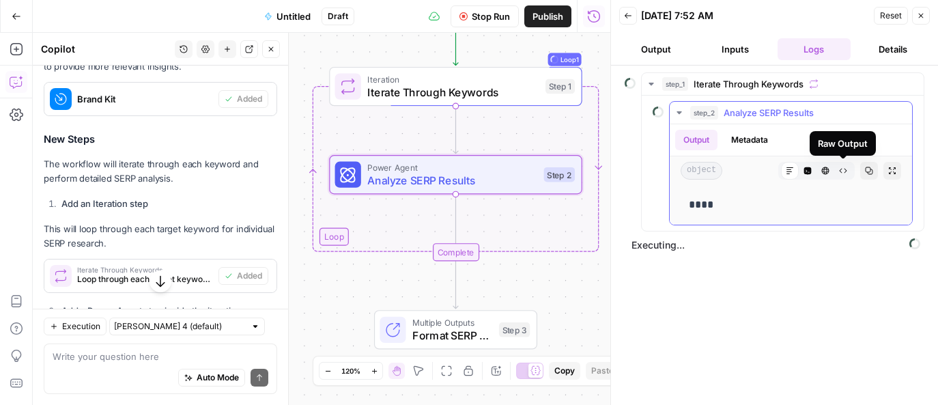
click at [846, 171] on icon "button" at bounding box center [844, 171] width 8 height 5
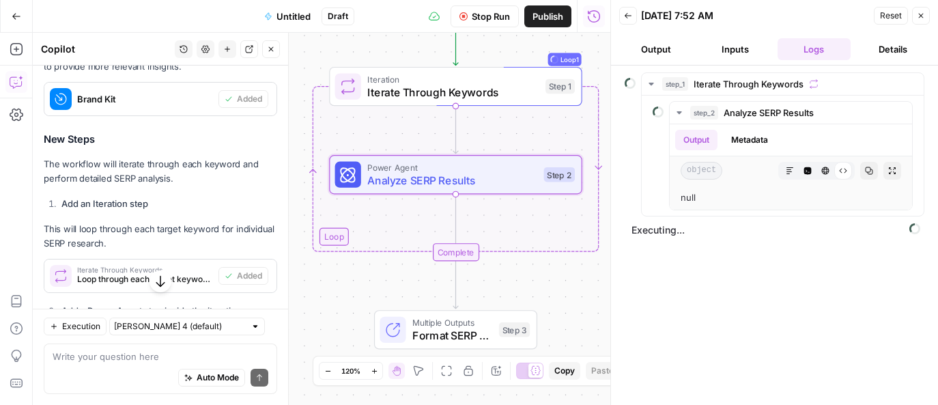
click at [920, 18] on icon "button" at bounding box center [921, 16] width 8 height 8
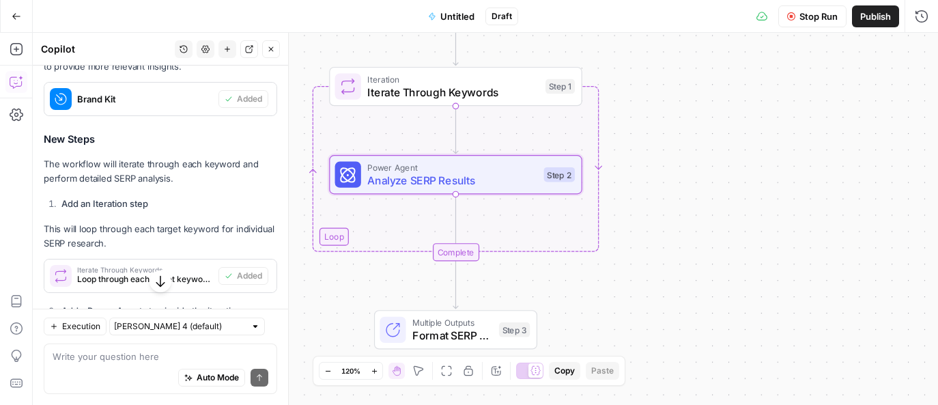
click at [811, 10] on span "Stop Run" at bounding box center [819, 17] width 38 height 14
click at [445, 171] on span "Power Agent" at bounding box center [452, 166] width 170 height 13
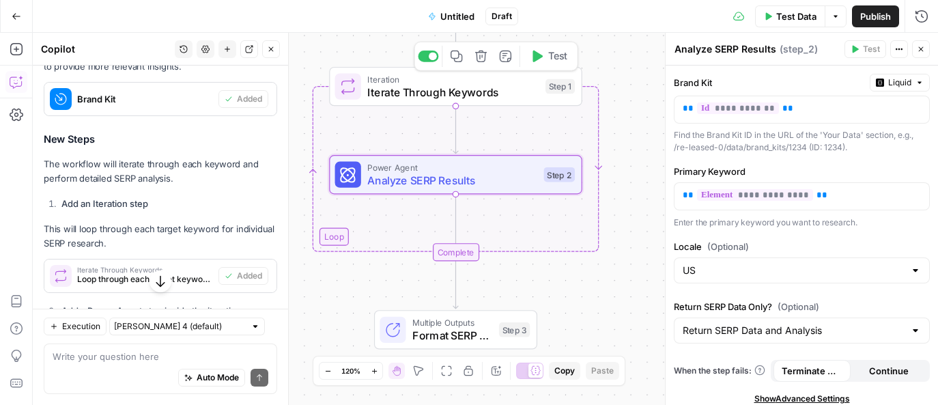
click at [448, 87] on span "Iterate Through Keywords" at bounding box center [452, 92] width 171 height 16
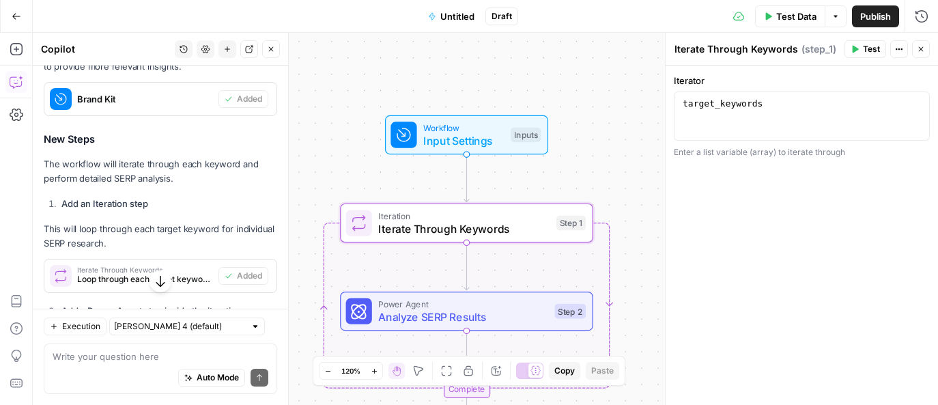
drag, startPoint x: 621, startPoint y: 83, endPoint x: 632, endPoint y: 219, distance: 137.0
click at [632, 219] on div "Workflow Input Settings Inputs Loop Iteration Iterate Through Keywords Step 1 P…" at bounding box center [485, 219] width 905 height 372
click at [471, 313] on span "Analyze SERP Results" at bounding box center [463, 317] width 170 height 16
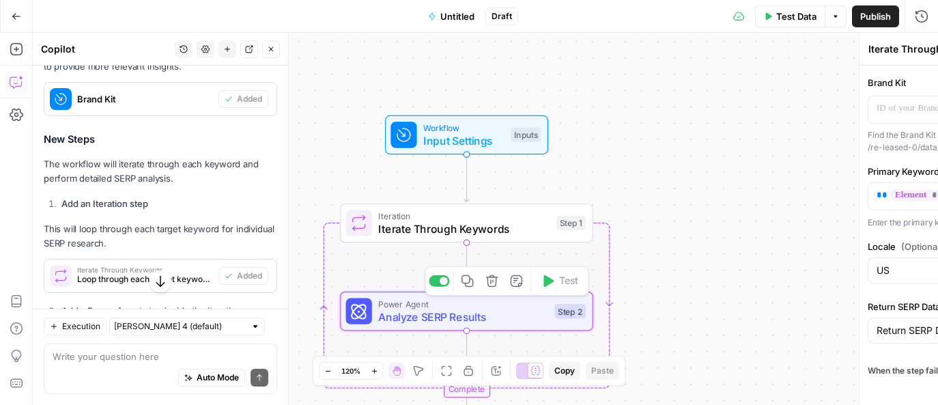
type textarea "Analyze SERP Results"
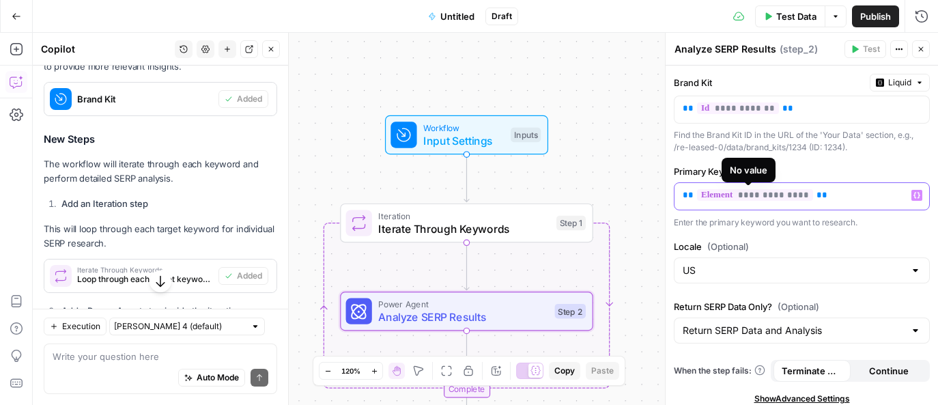
click at [749, 198] on span "**********" at bounding box center [755, 195] width 116 height 12
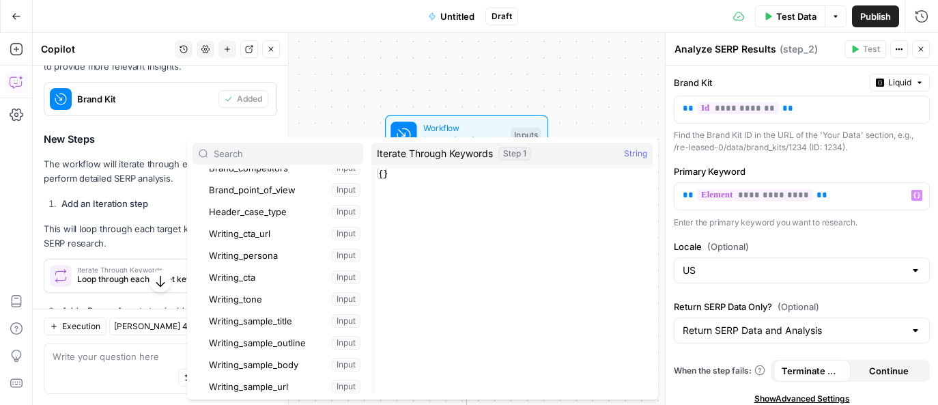
scroll to position [0, 0]
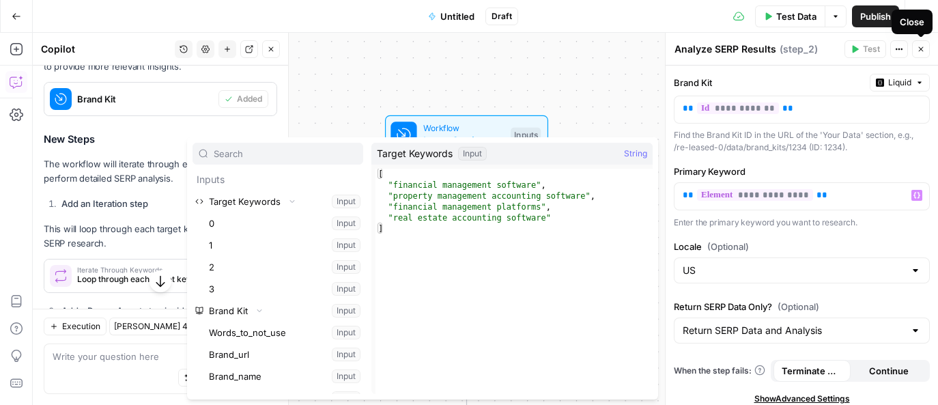
click at [923, 45] on icon "button" at bounding box center [921, 49] width 8 height 8
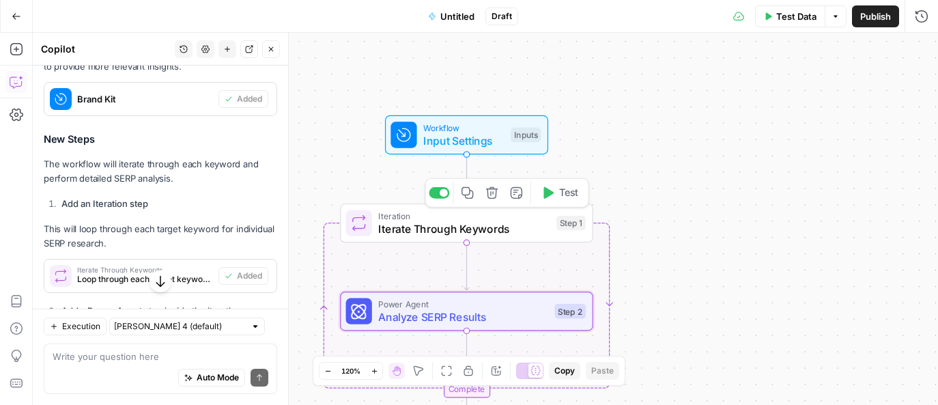
click at [524, 236] on span "Iterate Through Keywords" at bounding box center [463, 229] width 171 height 16
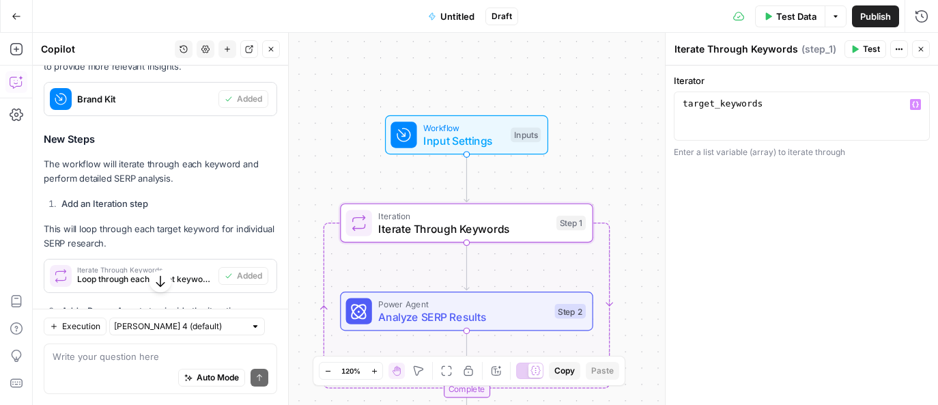
type textarea "**********"
click at [800, 101] on div "target_keywords" at bounding box center [802, 128] width 244 height 61
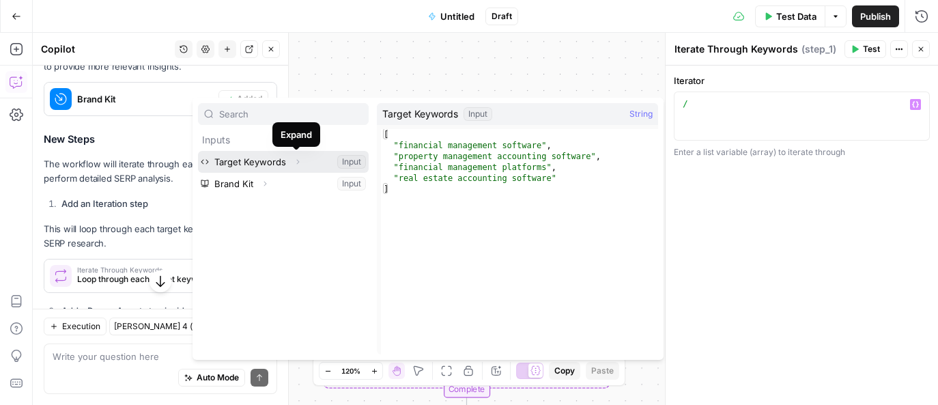
click at [298, 160] on icon "button" at bounding box center [298, 162] width 8 height 8
click at [262, 157] on button "Select variable Target Keywords" at bounding box center [283, 162] width 171 height 22
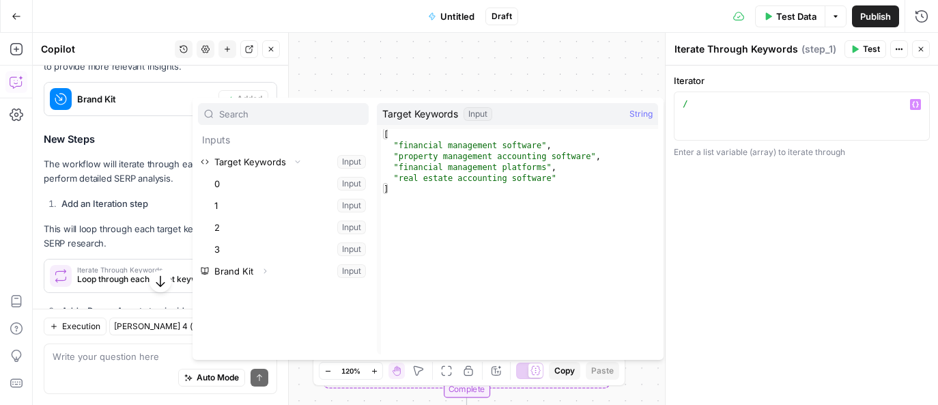
type textarea "**********"
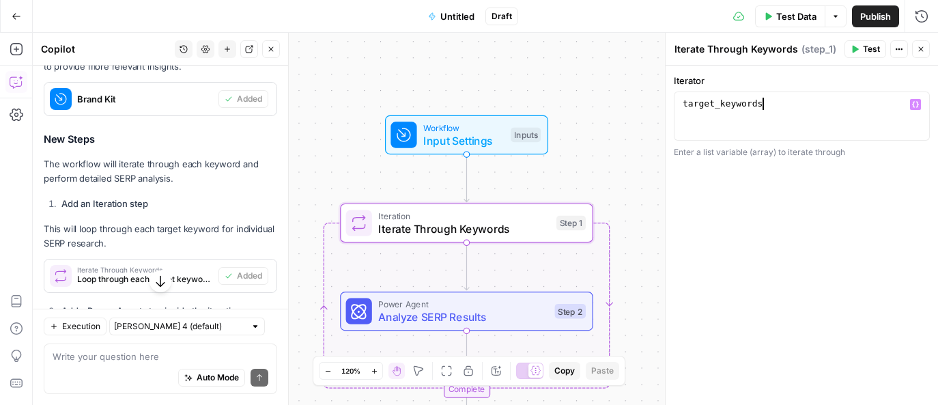
click at [871, 51] on span "Test" at bounding box center [871, 49] width 17 height 12
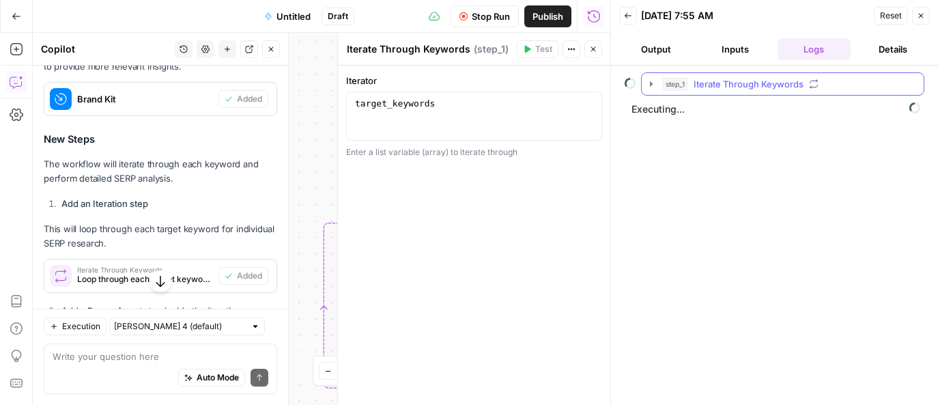
click at [650, 87] on icon "button" at bounding box center [651, 84] width 11 height 11
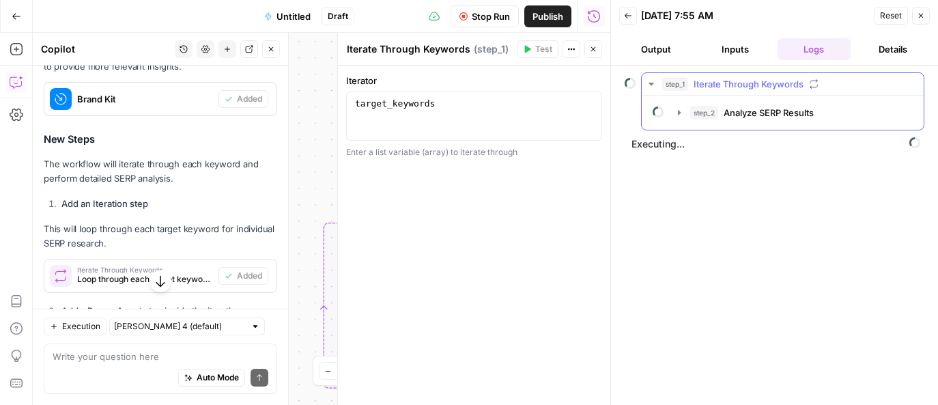
click at [717, 85] on span "Iterate Through Keywords" at bounding box center [749, 84] width 110 height 14
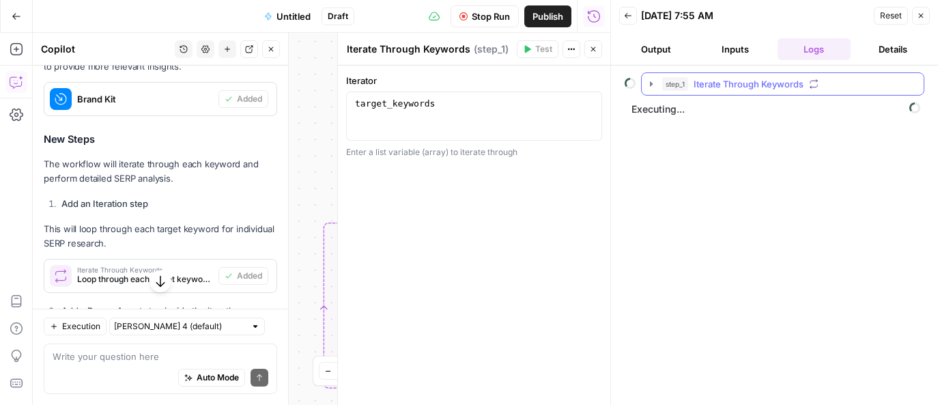
click at [717, 85] on span "Iterate Through Keywords" at bounding box center [749, 84] width 110 height 14
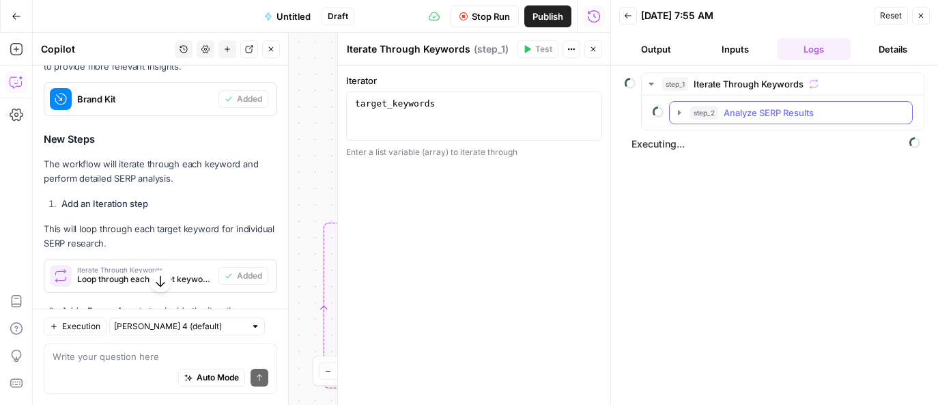
click at [678, 113] on icon "button" at bounding box center [679, 112] width 3 height 5
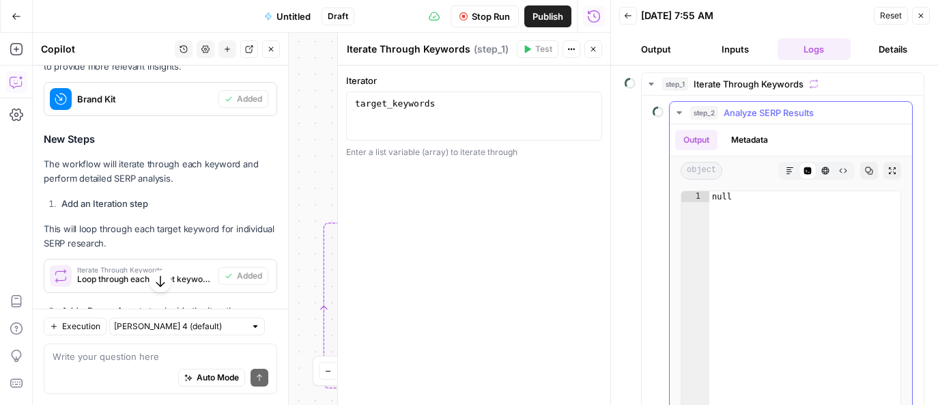
click at [678, 113] on icon "button" at bounding box center [679, 112] width 5 height 3
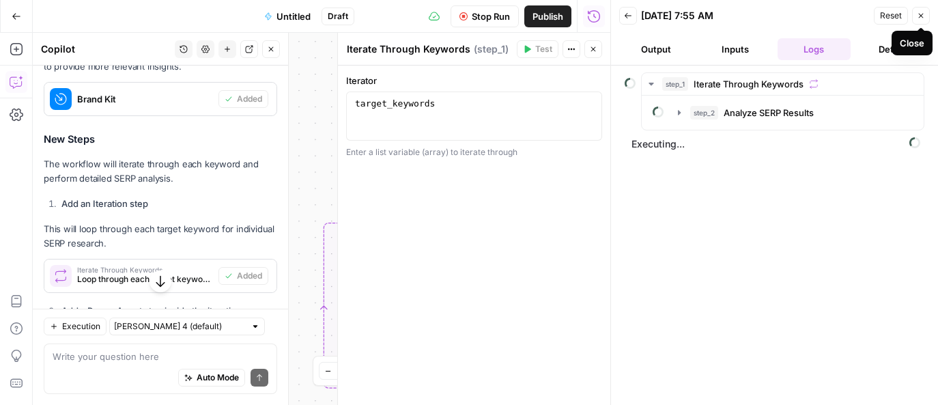
click at [923, 16] on icon "button" at bounding box center [921, 16] width 8 height 8
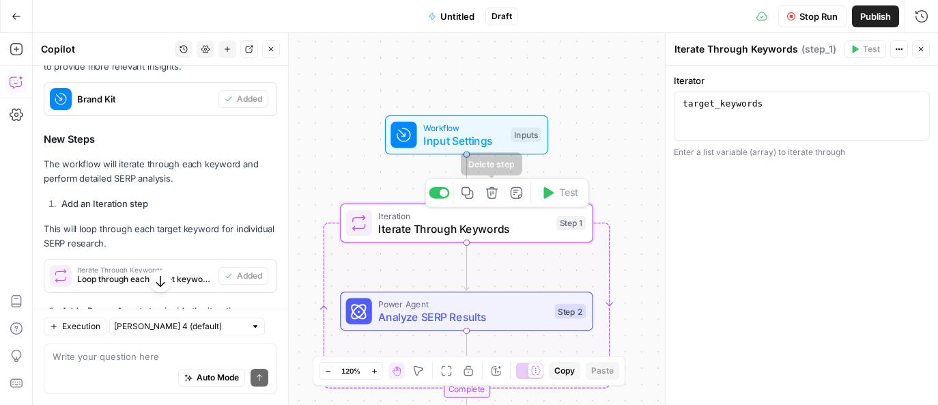
click at [491, 195] on icon "button" at bounding box center [491, 192] width 13 height 13
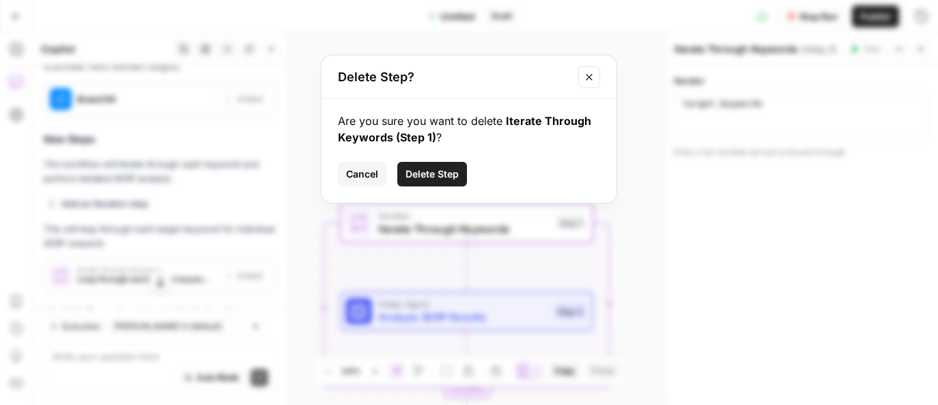
click at [444, 177] on span "Delete Step" at bounding box center [432, 174] width 53 height 14
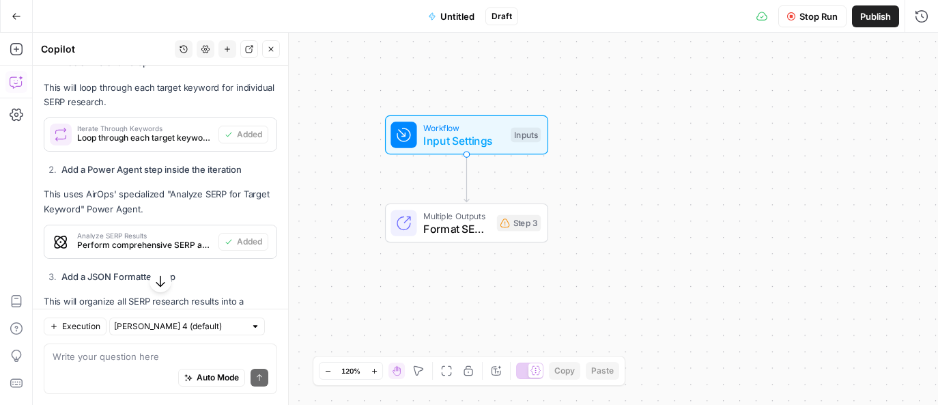
scroll to position [1812, 0]
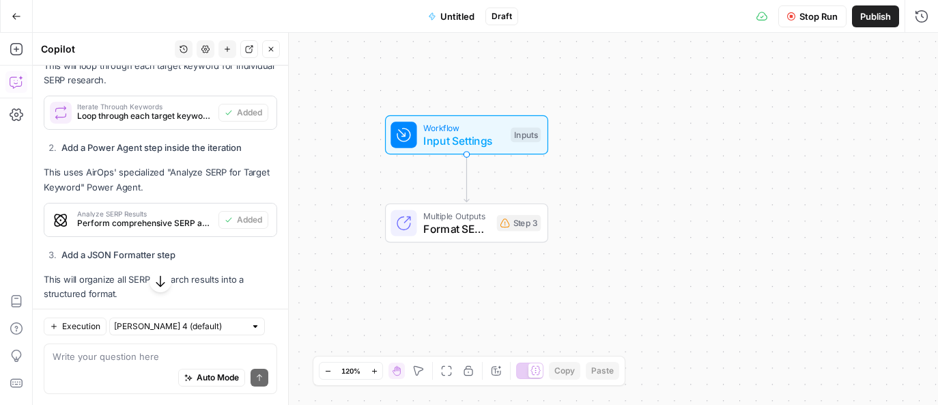
click at [169, 222] on span "Perform comprehensive SERP analysis for the current keyword, including competit…" at bounding box center [145, 223] width 136 height 12
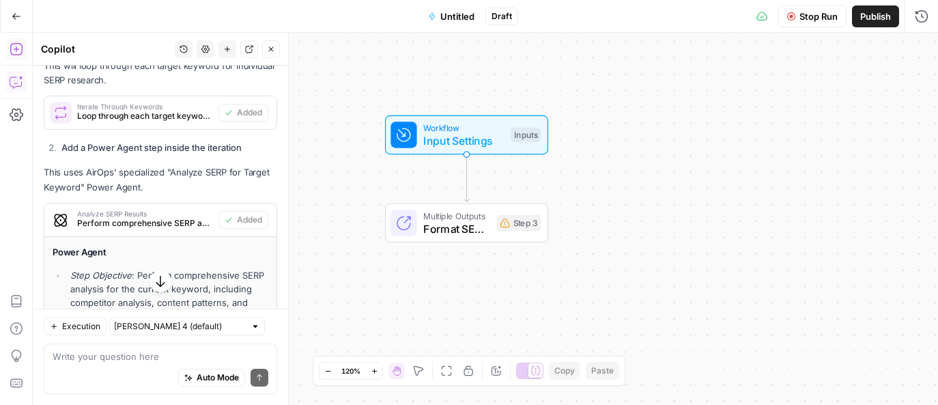
click at [20, 51] on icon "button" at bounding box center [17, 49] width 14 height 14
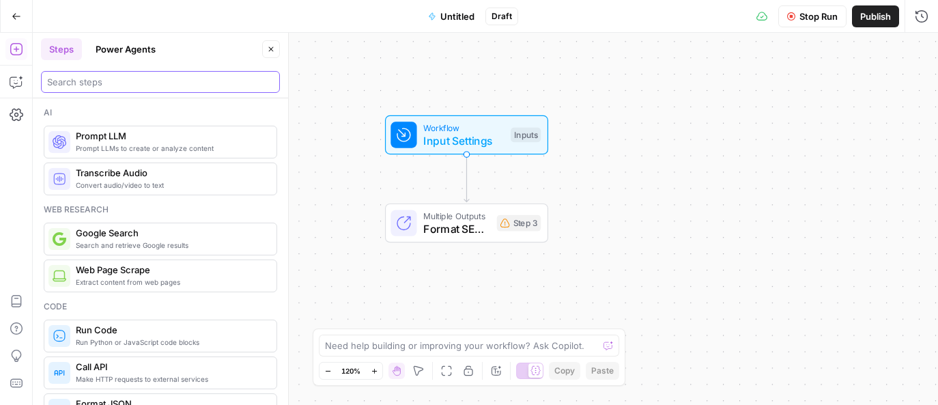
click at [98, 85] on input "search" at bounding box center [160, 82] width 227 height 14
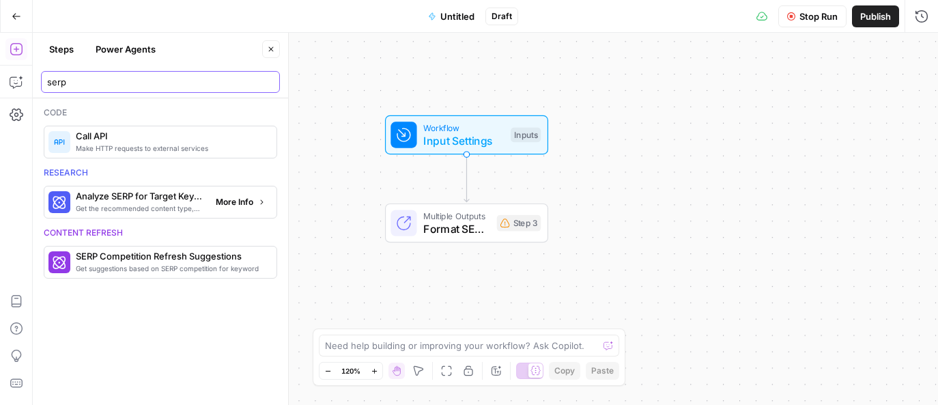
type input "serp"
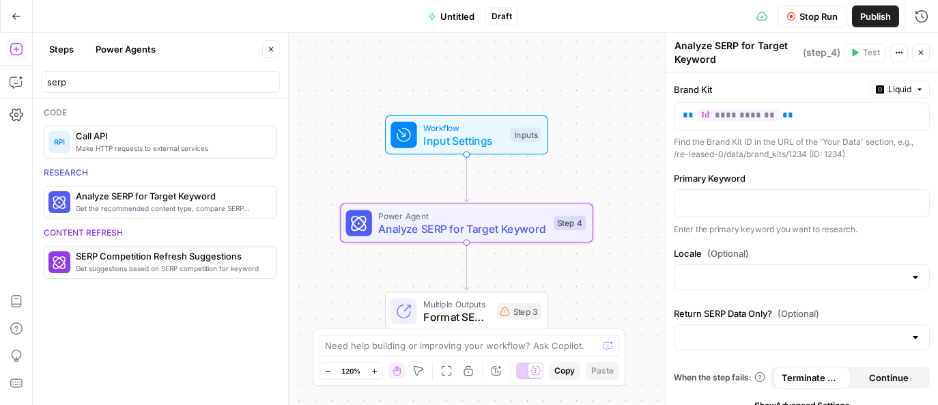
click at [453, 130] on span "Workflow" at bounding box center [463, 127] width 81 height 13
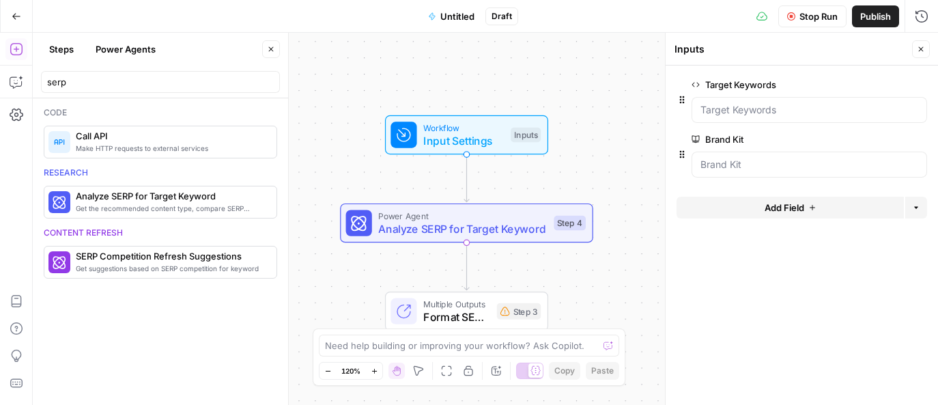
click at [789, 12] on icon "button" at bounding box center [791, 16] width 8 height 8
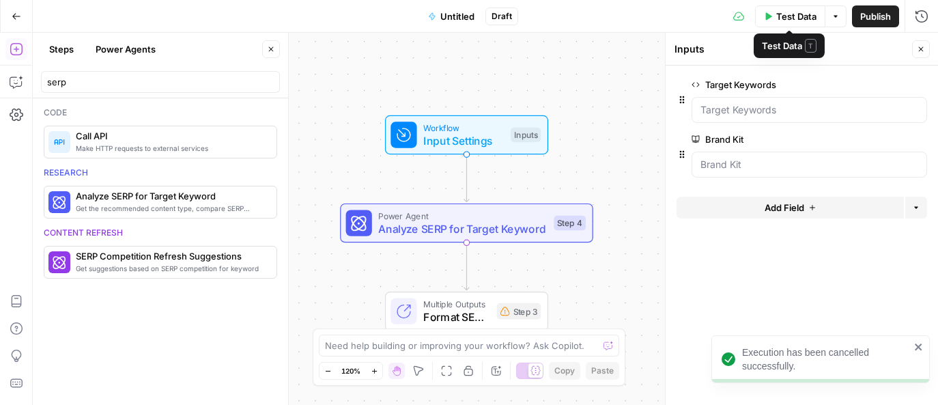
click at [769, 9] on button "Test Data" at bounding box center [790, 16] width 70 height 22
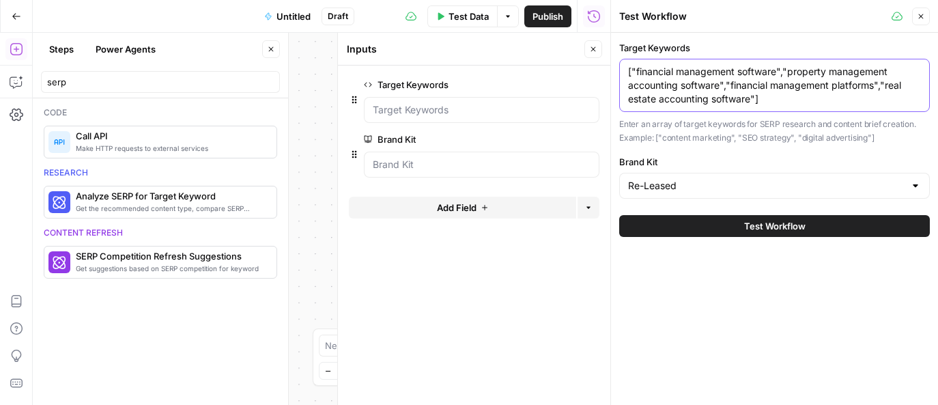
drag, startPoint x: 768, startPoint y: 100, endPoint x: 726, endPoint y: 87, distance: 44.1
click at [726, 87] on textarea "["financial management software","property management accounting software","fin…" at bounding box center [774, 85] width 293 height 41
click at [784, 74] on textarea "["financial management software","property management accounting software"" at bounding box center [774, 78] width 293 height 27
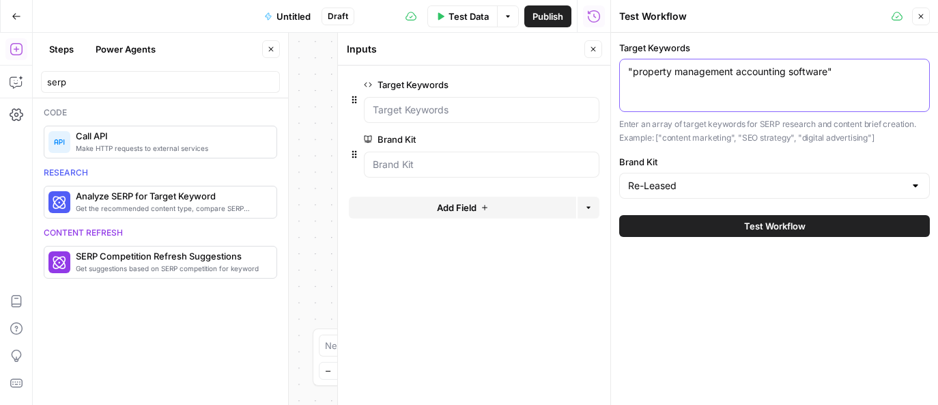
type textarea ""property management accounting software""
click at [856, 230] on button "Test Workflow" at bounding box center [774, 226] width 311 height 22
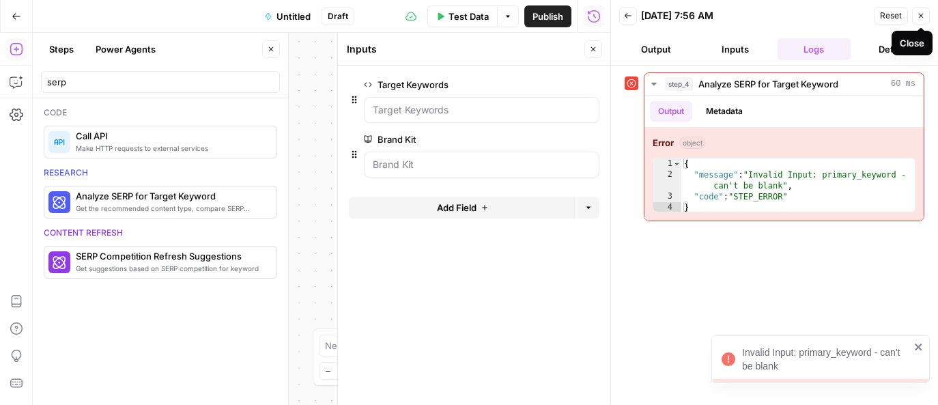
click at [920, 22] on button "Close" at bounding box center [921, 16] width 18 height 18
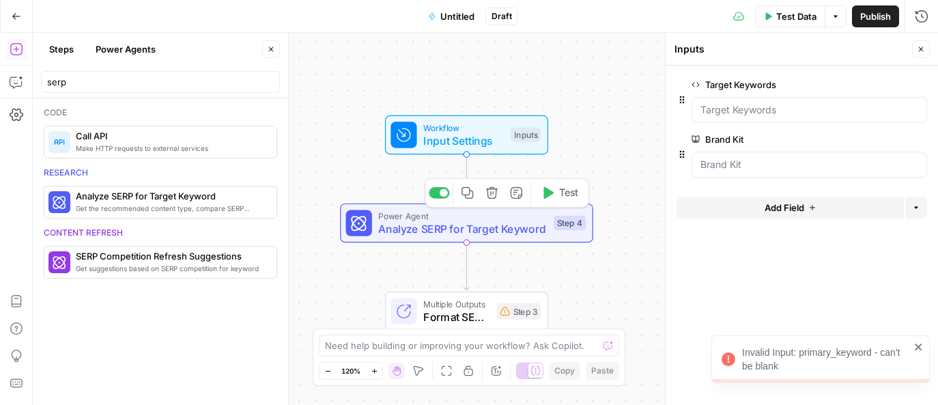
click at [505, 216] on span "Power Agent" at bounding box center [462, 215] width 169 height 13
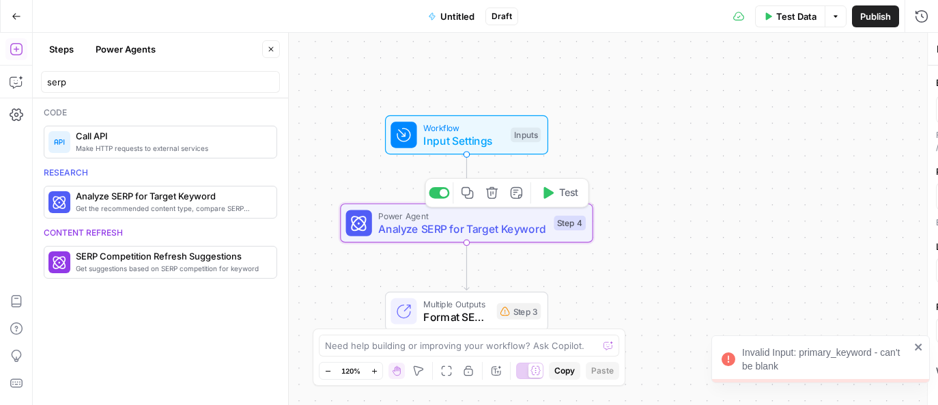
type textarea "Analyze SERP for Target Keyword"
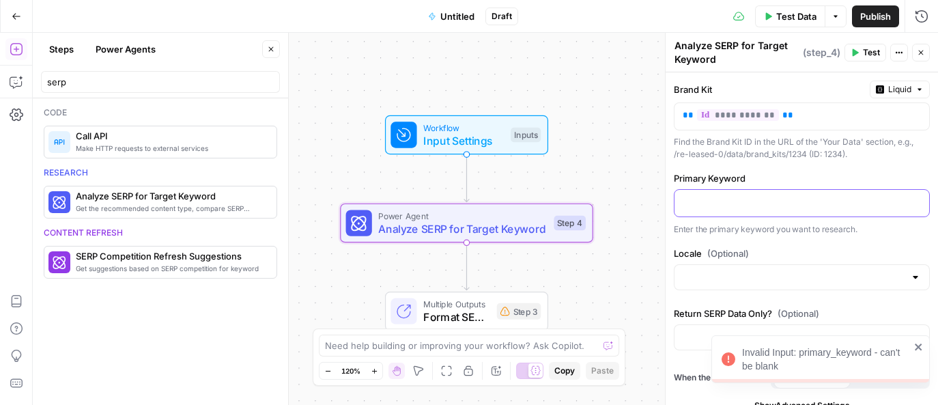
click at [716, 200] on p at bounding box center [802, 202] width 238 height 14
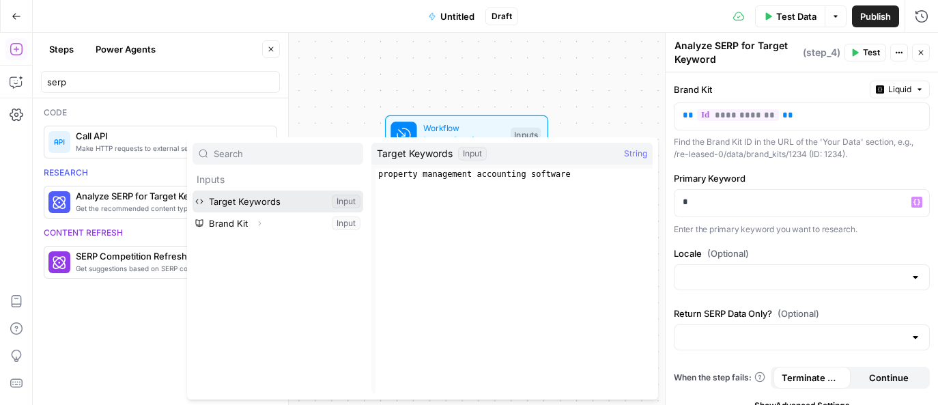
click at [306, 206] on button "Select variable Target Keywords" at bounding box center [278, 202] width 171 height 22
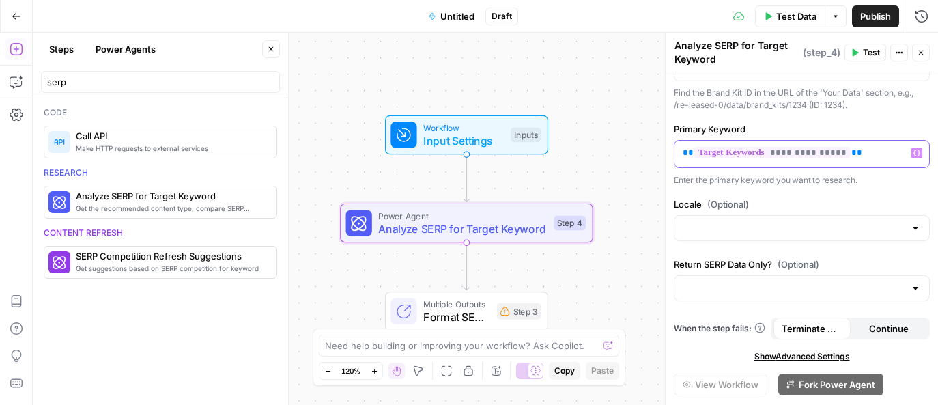
scroll to position [83, 0]
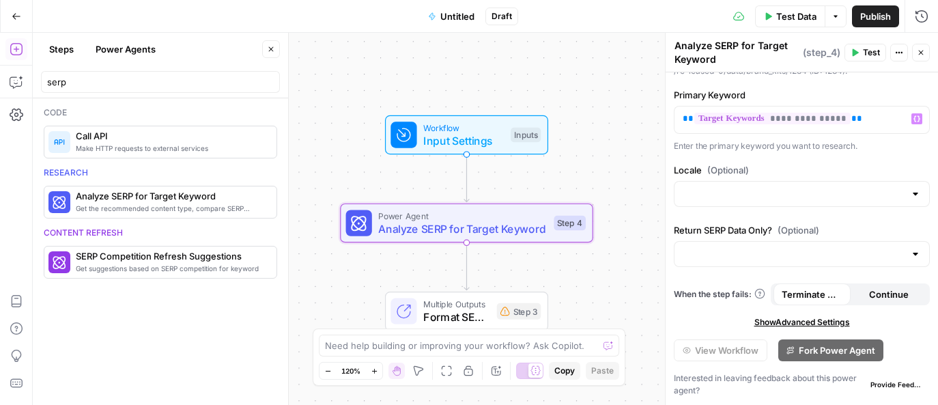
click at [858, 53] on icon "button" at bounding box center [855, 52] width 8 height 8
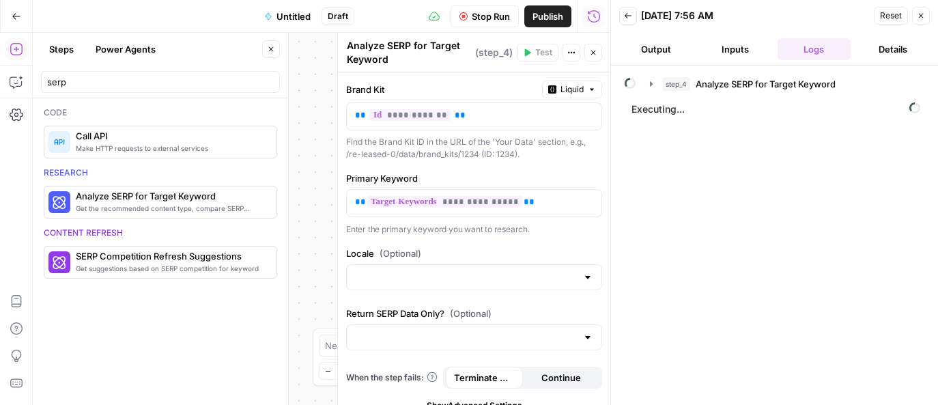
scroll to position [83, 0]
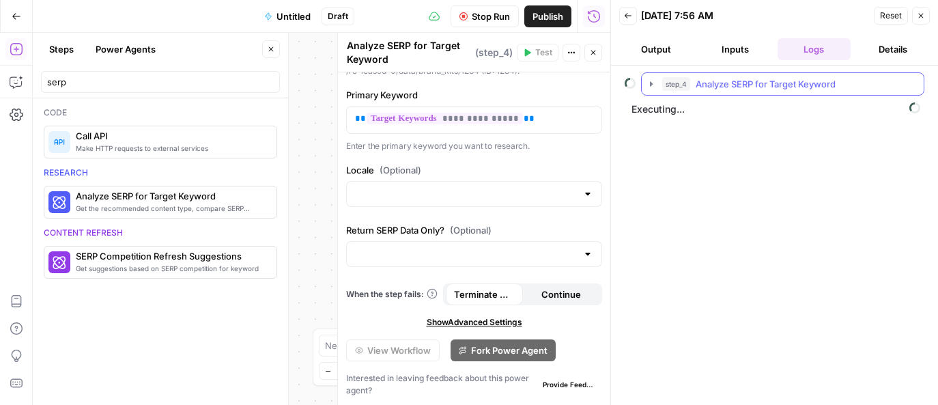
click at [649, 89] on icon "button" at bounding box center [651, 84] width 11 height 11
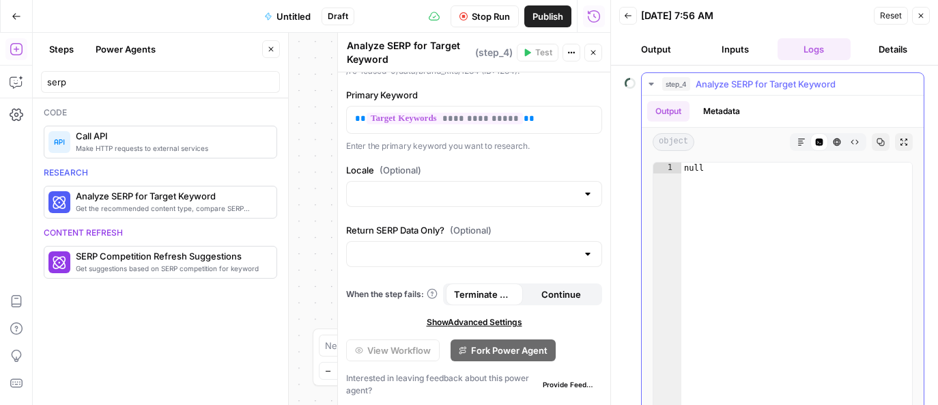
click at [653, 83] on icon "button" at bounding box center [651, 84] width 5 height 3
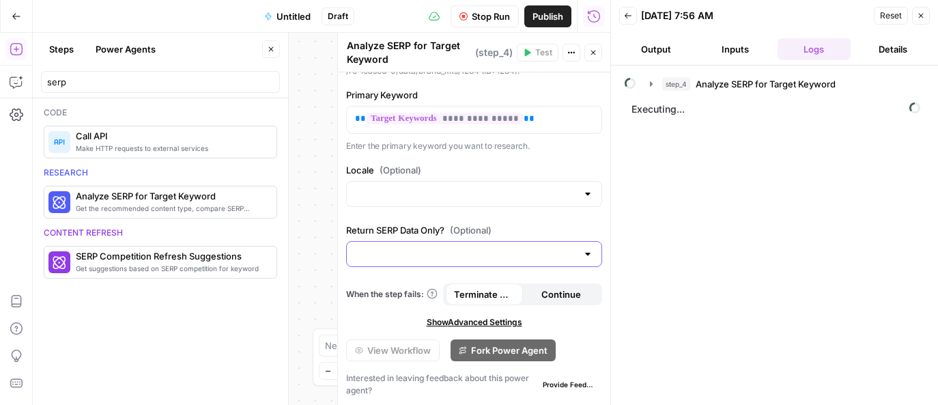
click at [414, 253] on input "Return SERP Data Only? (Optional)" at bounding box center [466, 254] width 222 height 14
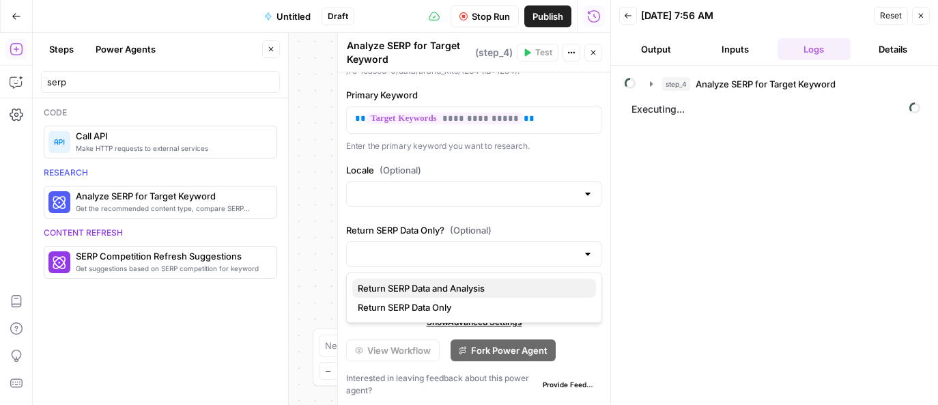
click at [419, 287] on span "Return SERP Data and Analysis" at bounding box center [471, 288] width 227 height 14
type input "Return SERP Data and Analysis"
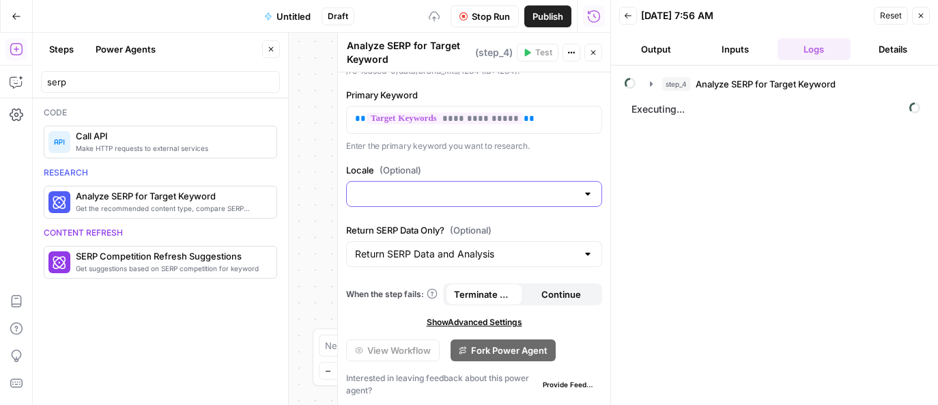
click at [495, 191] on input "Locale (Optional)" at bounding box center [466, 194] width 222 height 14
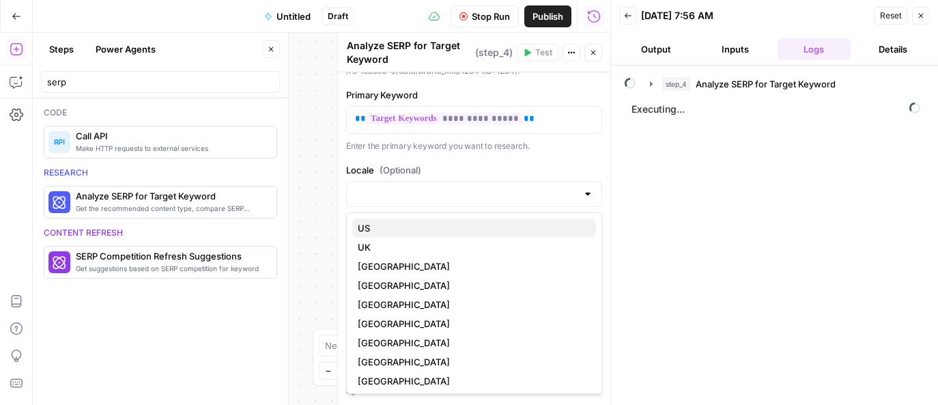
click at [362, 229] on span "US" at bounding box center [471, 228] width 227 height 14
type input "US"
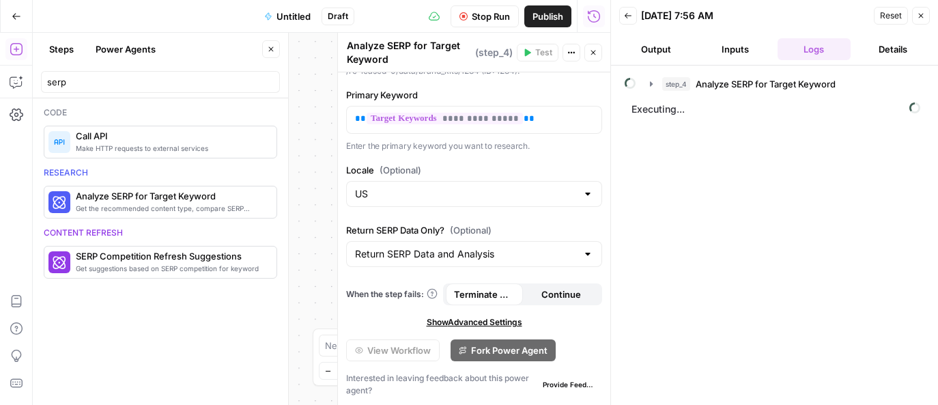
click at [492, 320] on span "Show Advanced Settings" at bounding box center [475, 322] width 96 height 12
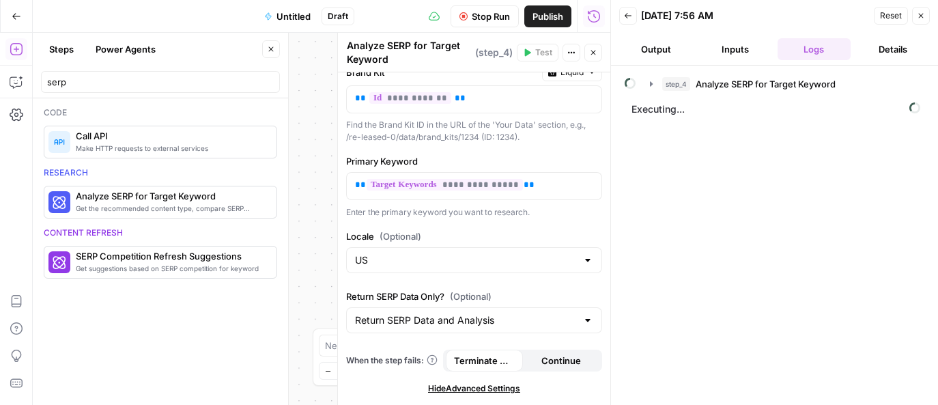
scroll to position [0, 0]
